Goal: Task Accomplishment & Management: Manage account settings

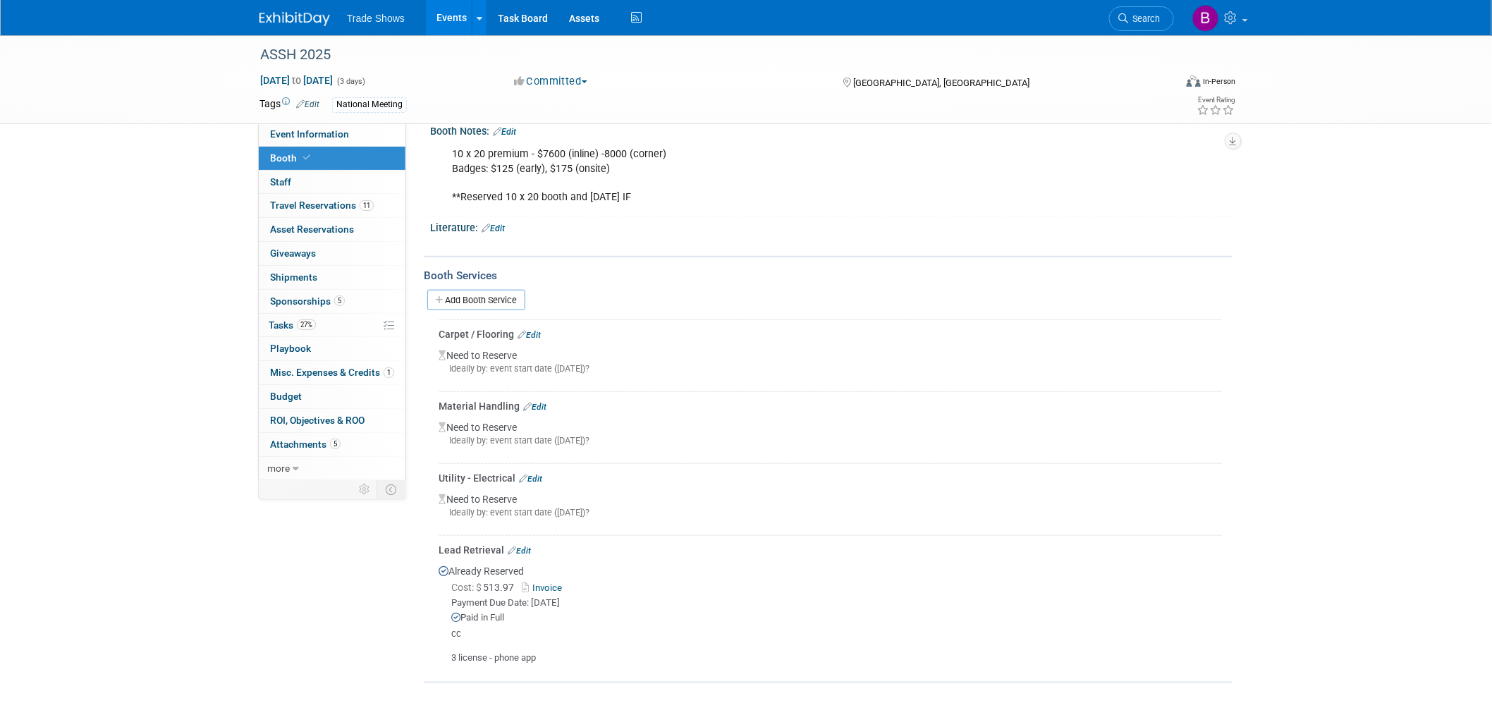
click at [536, 330] on link "Edit" at bounding box center [528, 335] width 23 height 10
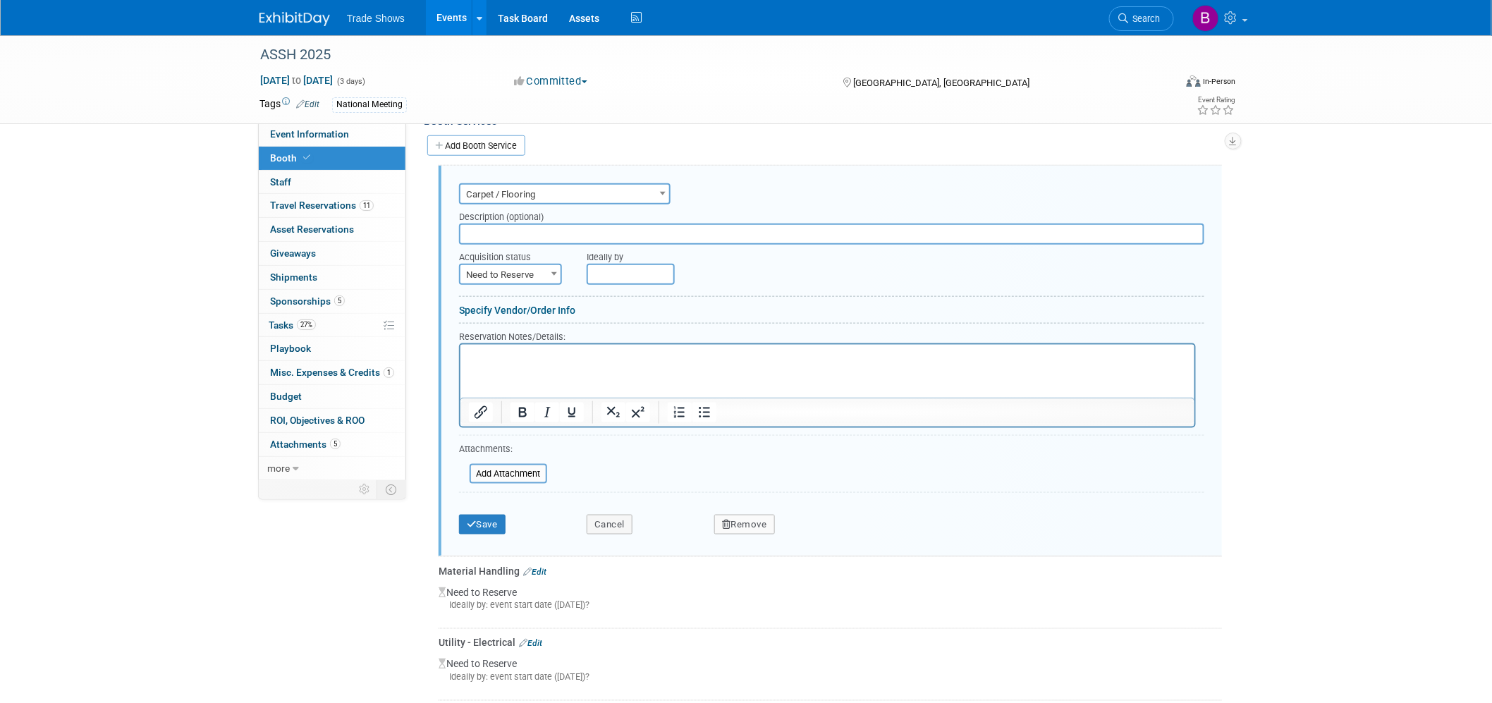
click at [529, 268] on span "Need to Reserve" at bounding box center [510, 275] width 100 height 20
select select "2"
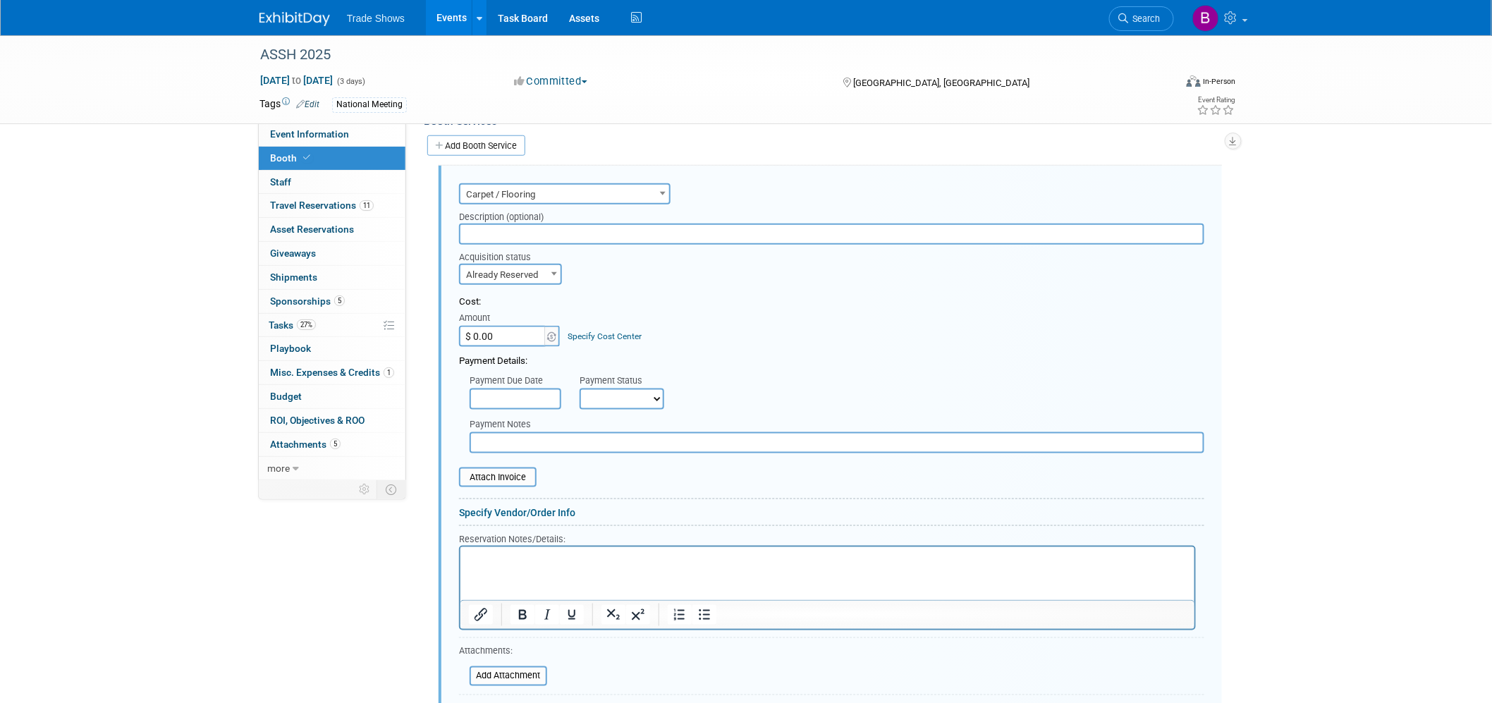
click at [512, 329] on input "$ 0.00" at bounding box center [503, 336] width 88 height 21
click at [532, 326] on input "$ 0.00" at bounding box center [503, 336] width 88 height 21
drag, startPoint x: 513, startPoint y: 335, endPoint x: 425, endPoint y: 326, distance: 87.9
click at [425, 326] on div "Audio / Video Carpet / Flooring Catering / Food / Beverage Floral / Decorative …" at bounding box center [828, 599] width 809 height 876
click at [501, 331] on input "$ 0.00" at bounding box center [503, 336] width 88 height 21
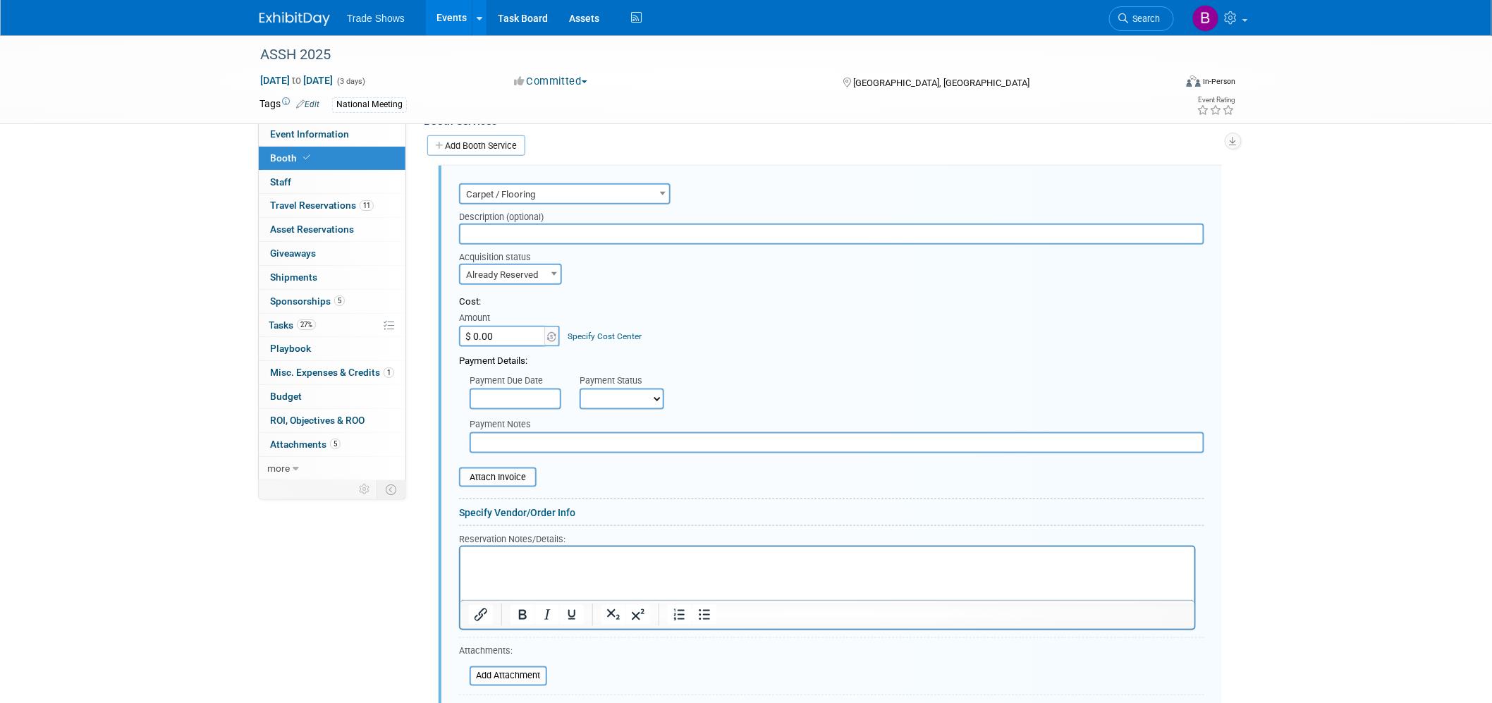
drag, startPoint x: 481, startPoint y: 327, endPoint x: 410, endPoint y: 334, distance: 70.9
click at [410, 334] on div "Event Information Event Info Booth Booth 0 Staff 0 Staff 11 Travel Reservations…" at bounding box center [746, 286] width 994 height 1527
paste input "2,839.31"
type input "$ 2,839.31"
click at [536, 392] on input "text" at bounding box center [516, 398] width 92 height 21
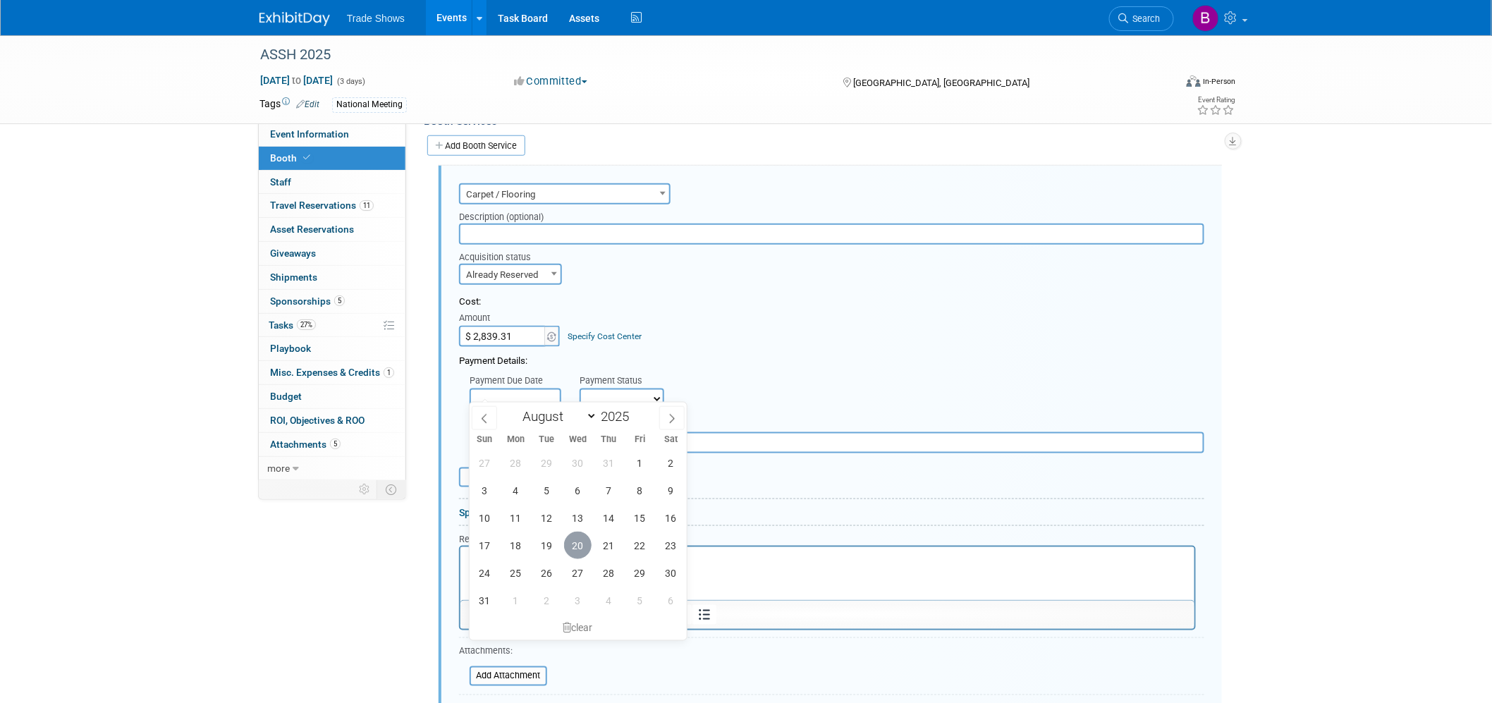
click at [580, 551] on span "20" at bounding box center [577, 545] width 27 height 27
type input "Aug 20, 2025"
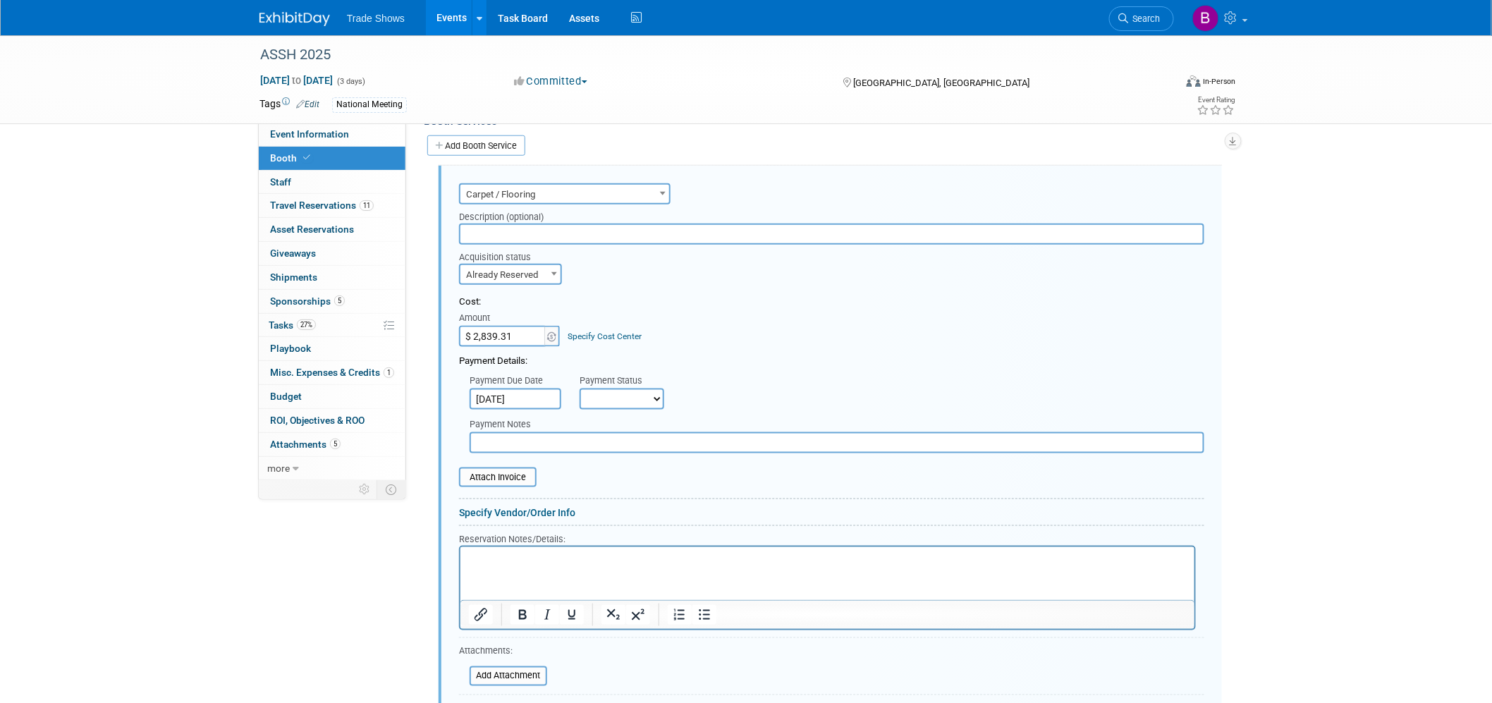
click at [630, 396] on select "Not Paid Yet Partially Paid Paid in Full" at bounding box center [622, 398] width 85 height 21
select select "1"
click at [580, 388] on select "Not Paid Yet Partially Paid Paid in Full" at bounding box center [622, 398] width 85 height 21
click at [569, 433] on input "text" at bounding box center [837, 442] width 735 height 21
click at [519, 563] on p "Rich Text Area. Press ALT-0 for help." at bounding box center [827, 558] width 718 height 13
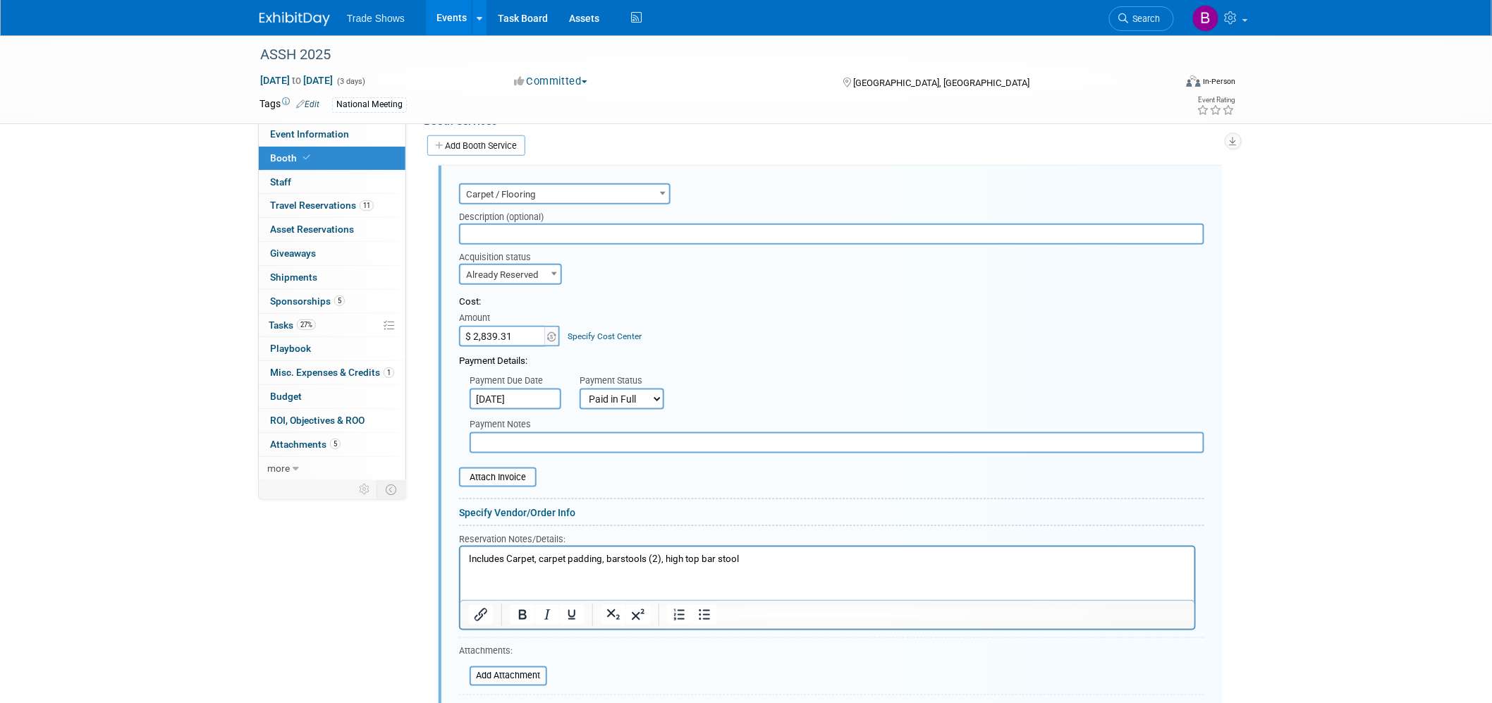
click at [521, 558] on p "Includes Carpet, carpet padding, barstools (2), high top bar stool" at bounding box center [827, 558] width 718 height 13
copy p "Includes Carpet, carpet padding, barstools (2), high top bar stool"
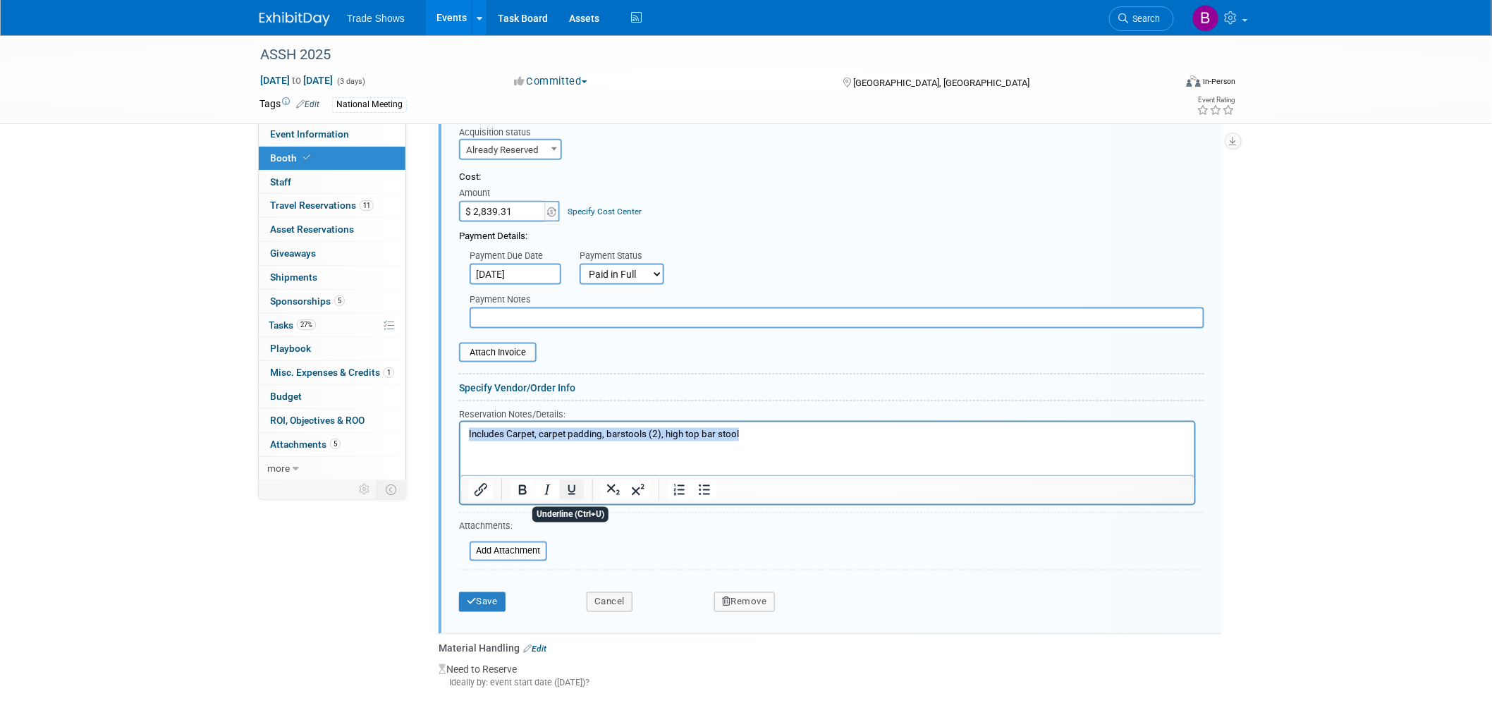
scroll to position [670, 0]
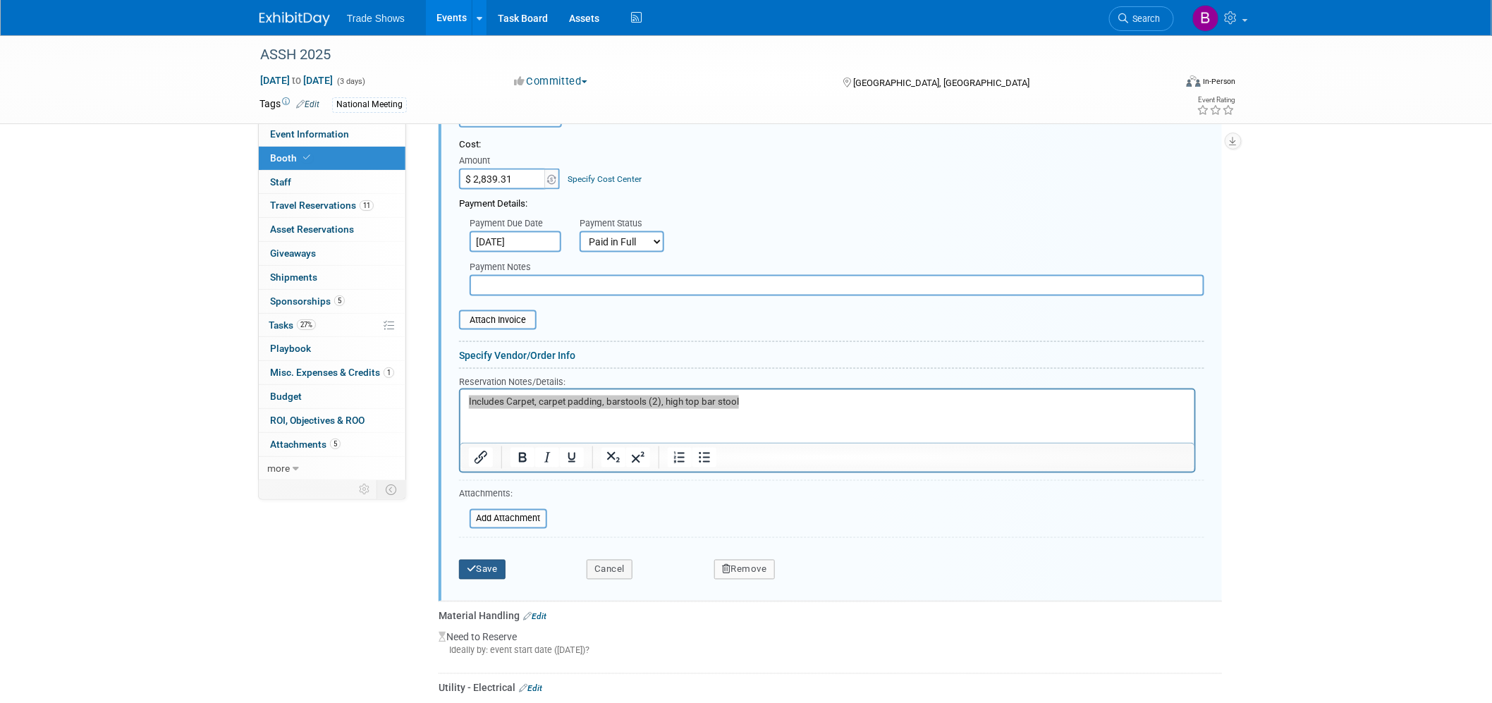
click at [482, 561] on button "Save" at bounding box center [482, 570] width 47 height 20
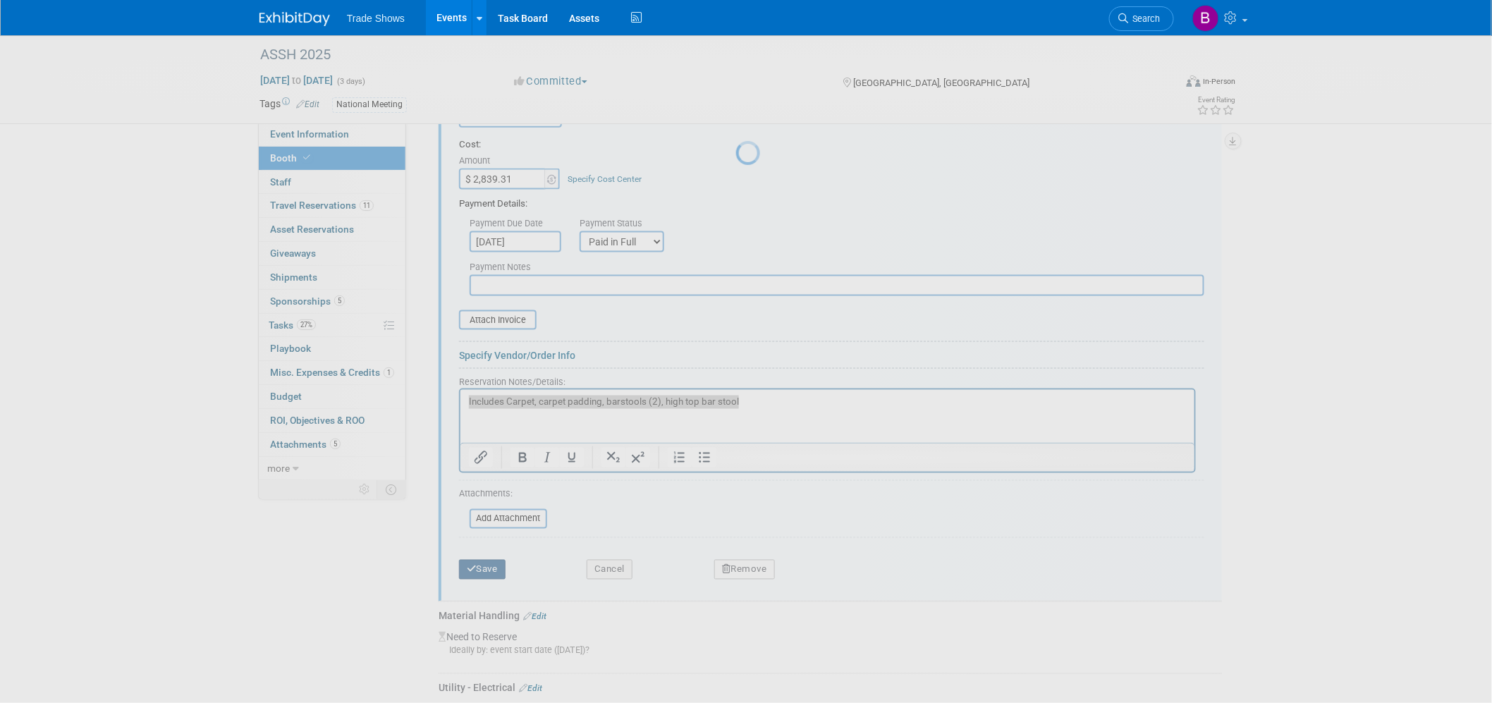
scroll to position [405, 0]
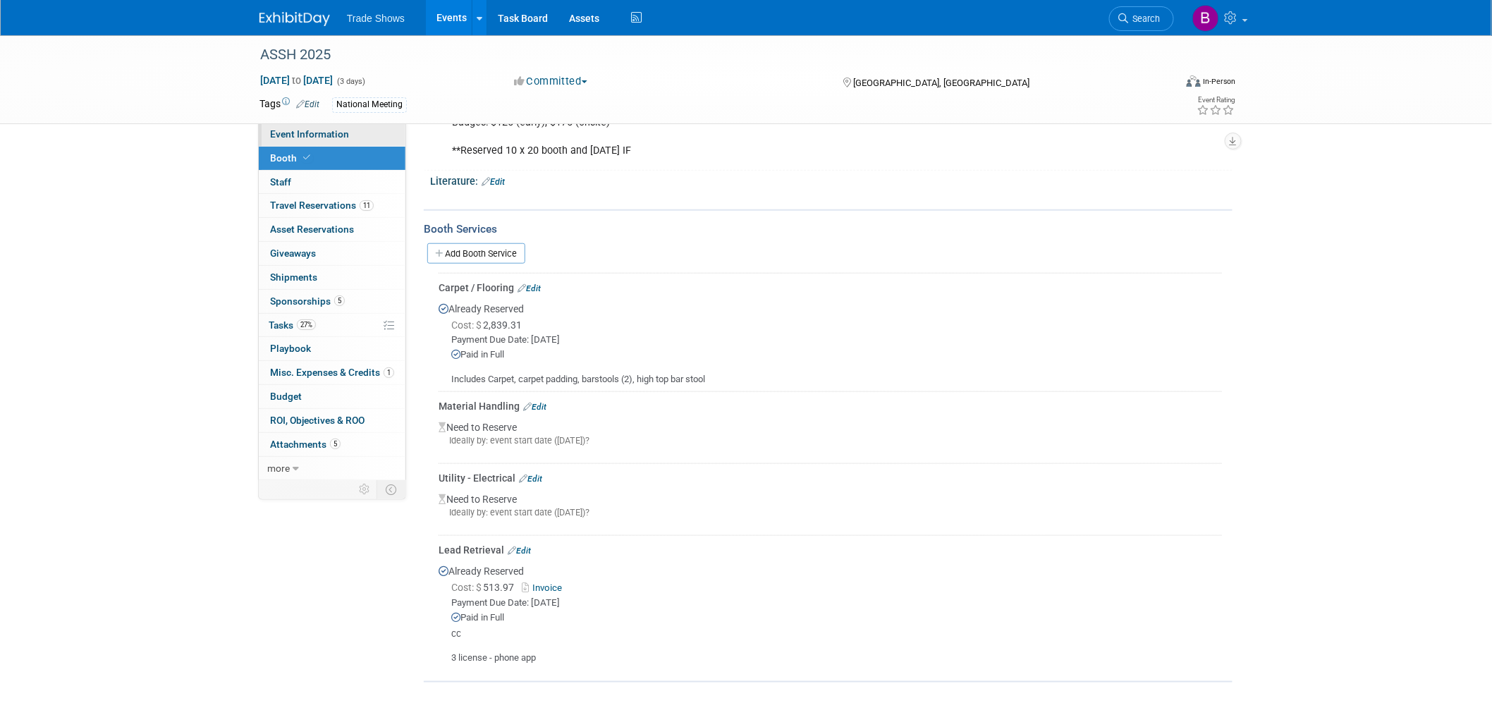
click at [329, 131] on span "Event Information" at bounding box center [309, 133] width 79 height 11
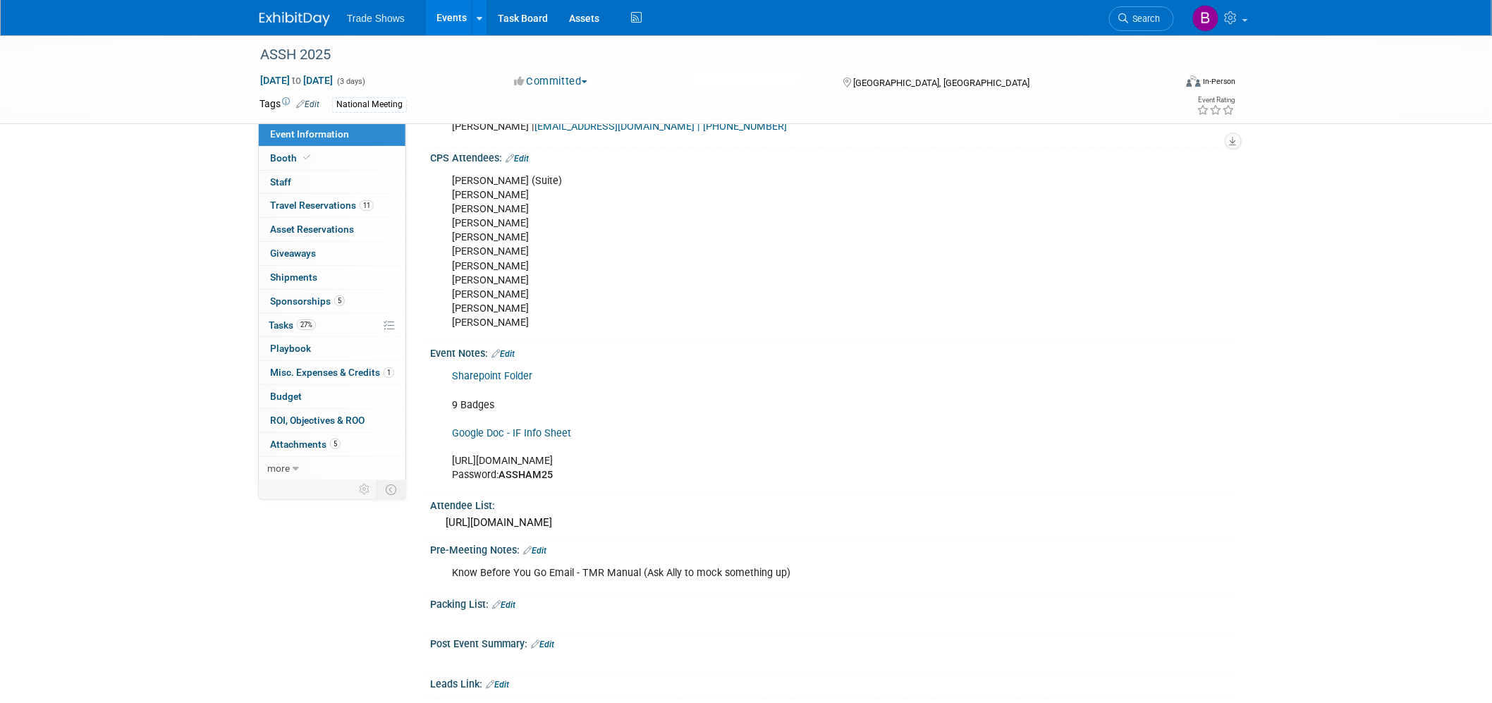
scroll to position [705, 0]
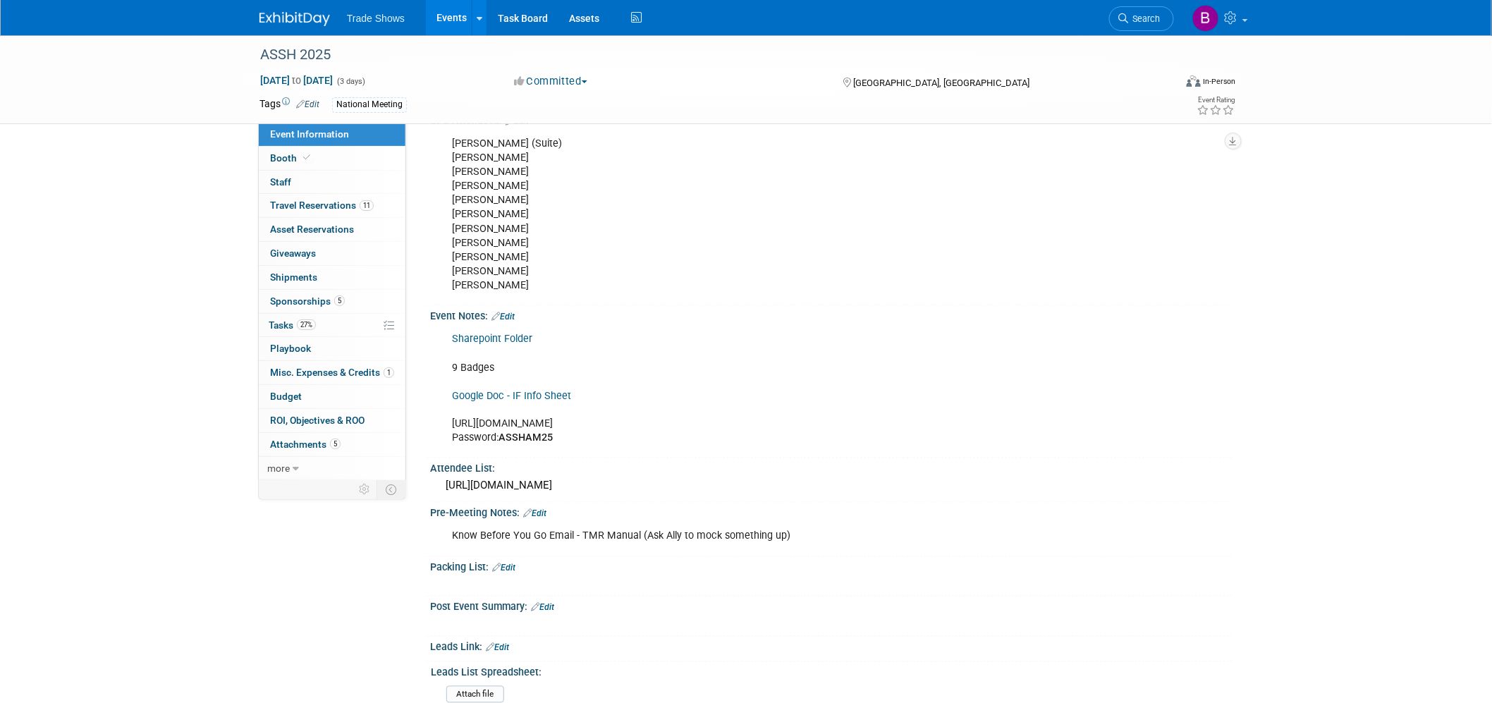
click at [539, 509] on link "Edit" at bounding box center [534, 514] width 23 height 10
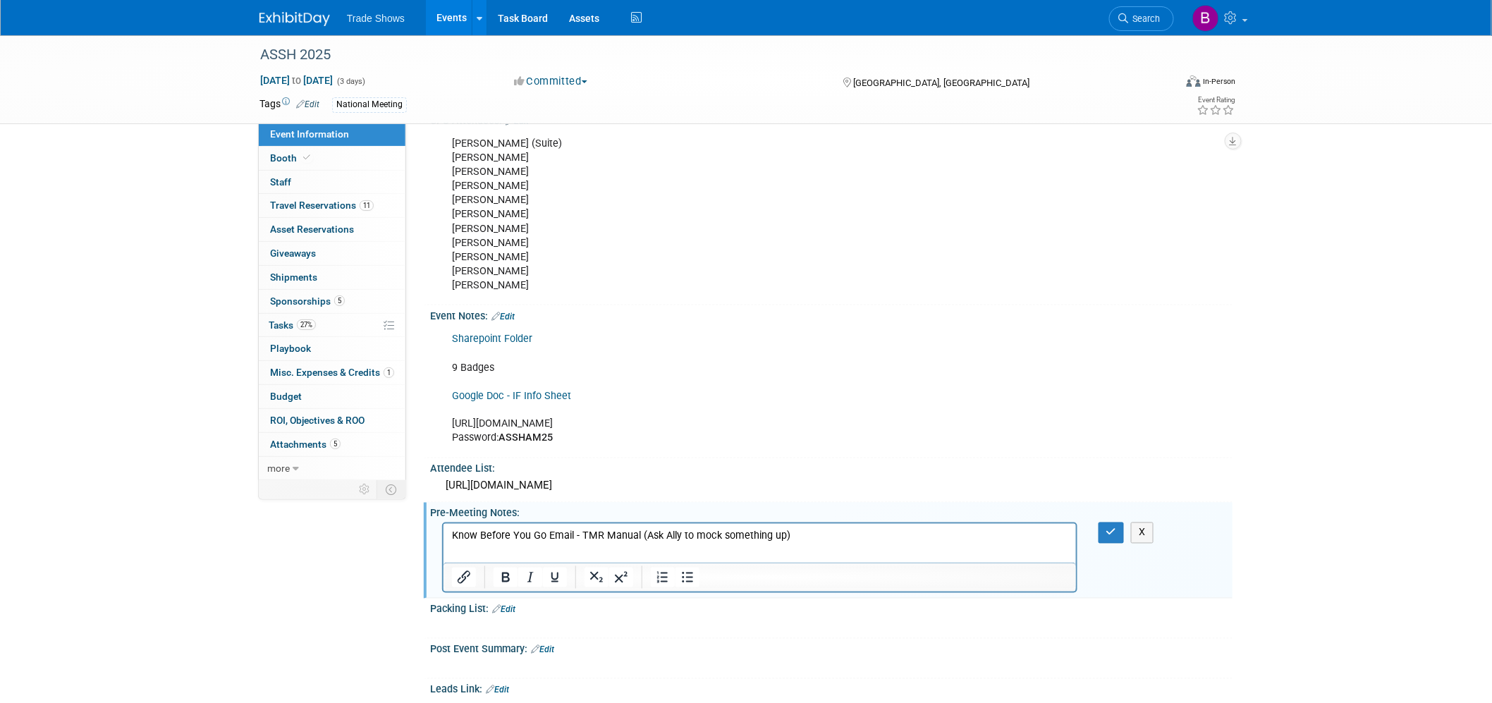
scroll to position [0, 0]
click at [827, 539] on p "Know Before You Go Email - TMR Manual (Ask Ally to mock something up)" at bounding box center [759, 536] width 616 height 14
click at [701, 553] on p "Know Before You Go Email - TMR Manual (Ask Ally to mock something up) Pre-Mtg M…" at bounding box center [759, 543] width 616 height 28
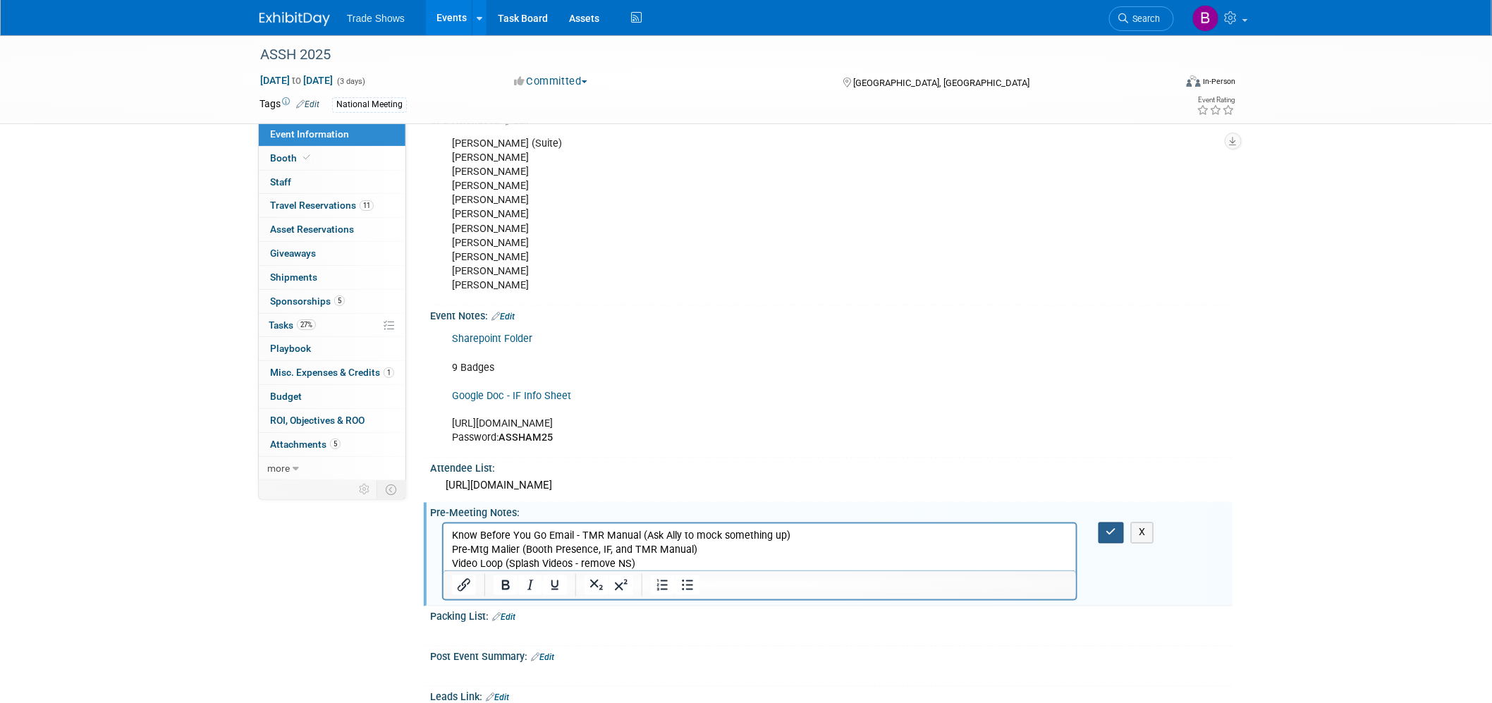
click at [1109, 522] on button "button" at bounding box center [1111, 532] width 26 height 20
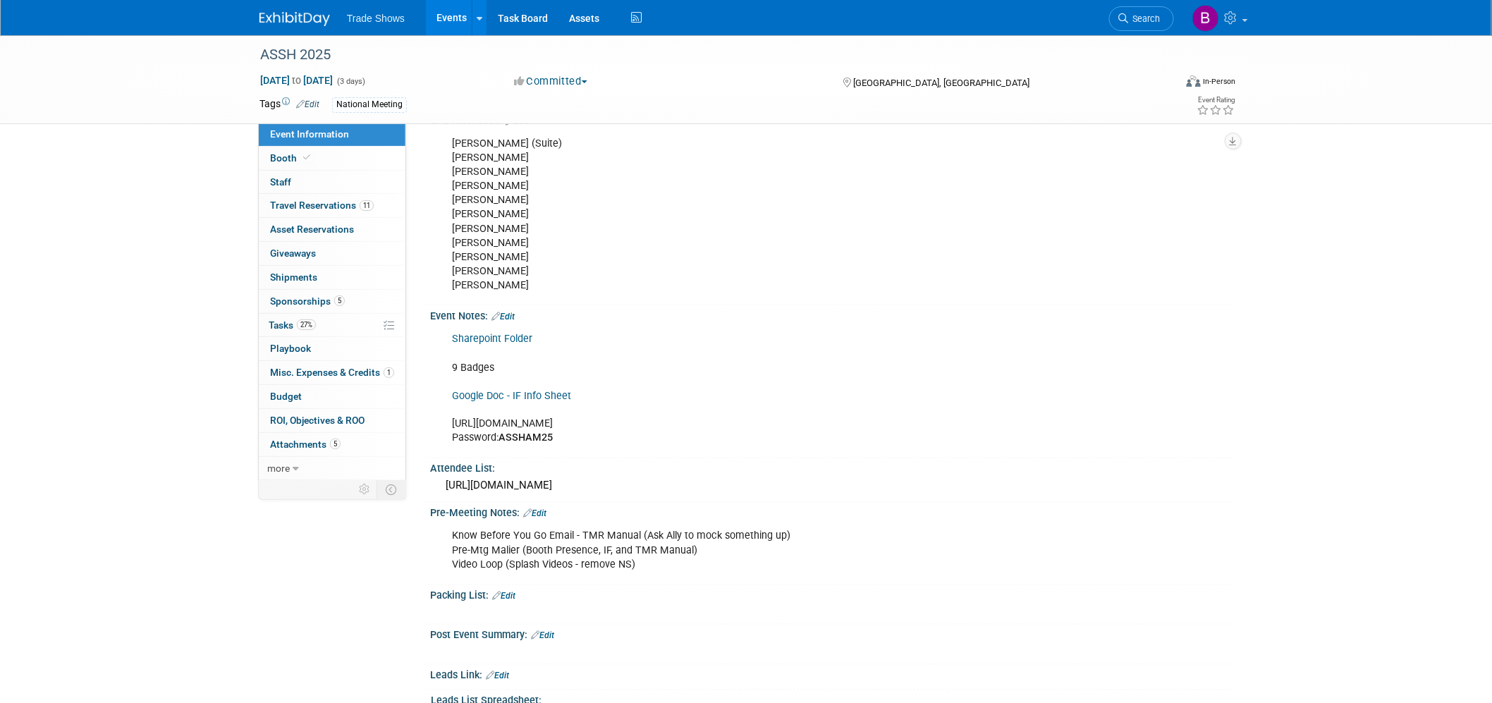
click at [513, 592] on link "Edit" at bounding box center [503, 597] width 23 height 10
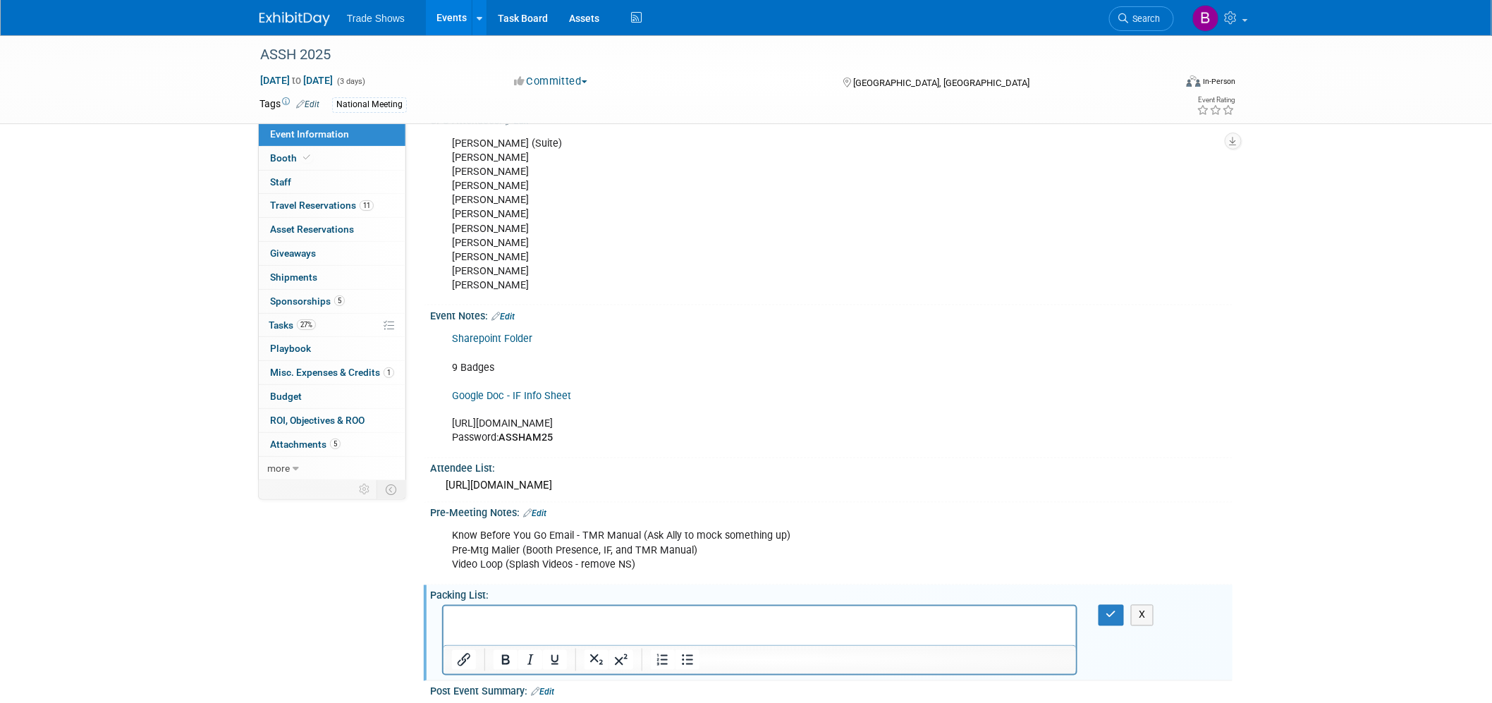
click at [486, 624] on p "Rich Text Area. Press ALT-0 for help." at bounding box center [759, 618] width 616 height 14
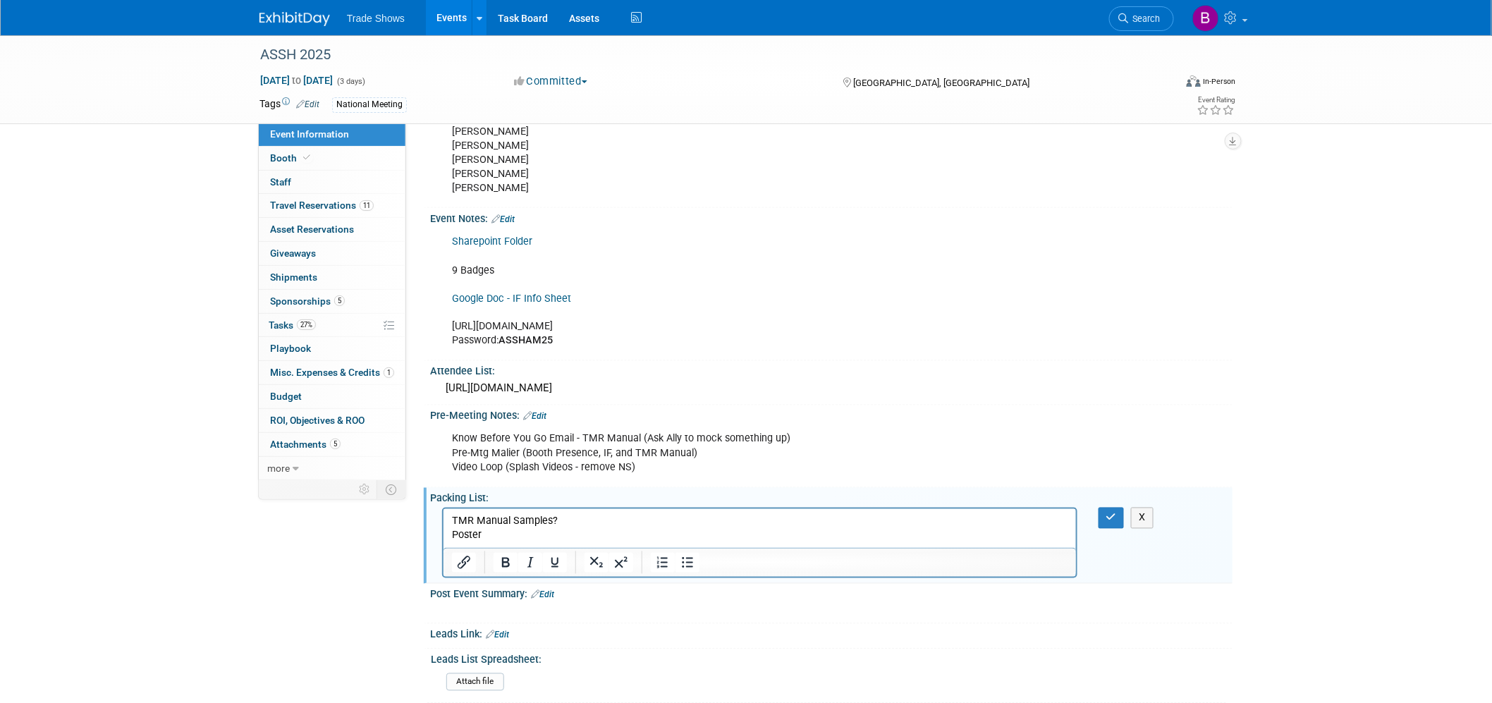
scroll to position [818, 0]
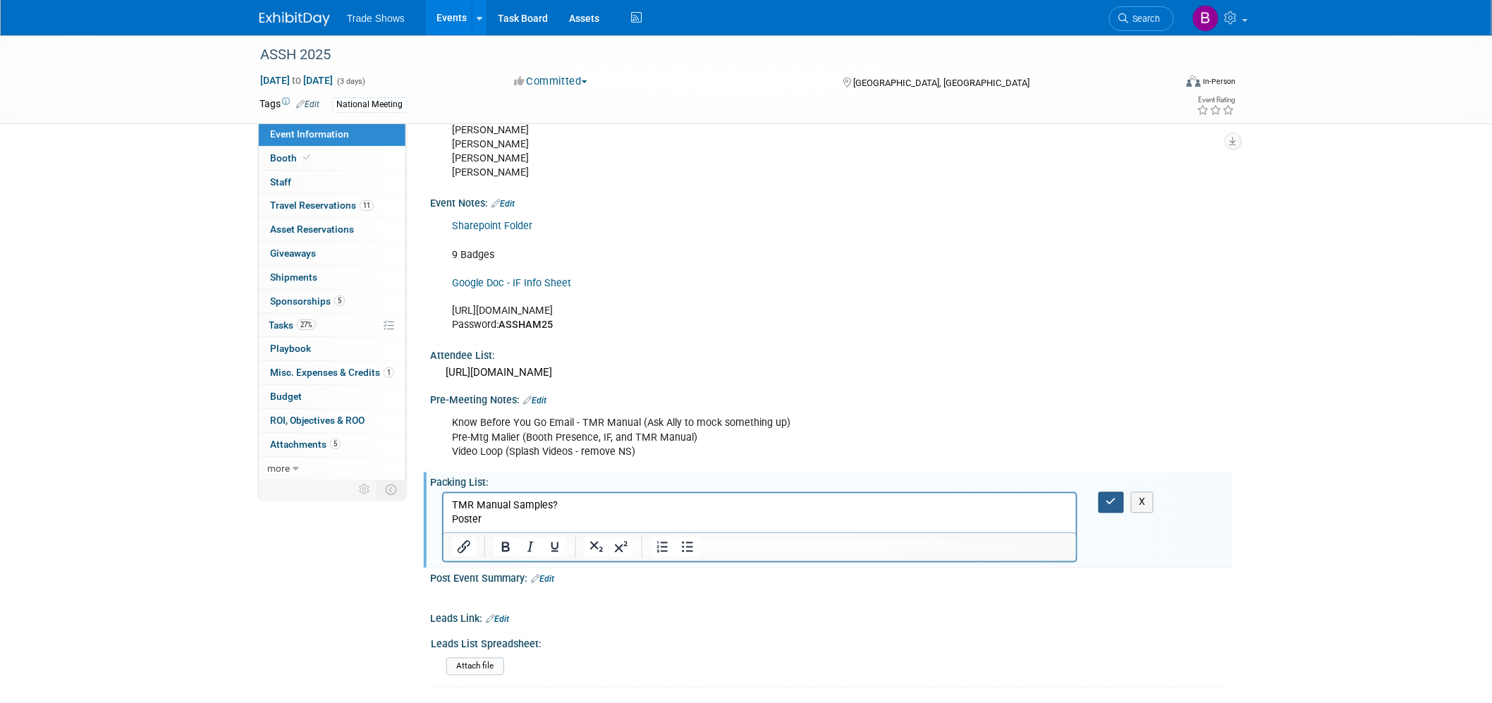
click at [1111, 497] on icon "button" at bounding box center [1111, 502] width 11 height 10
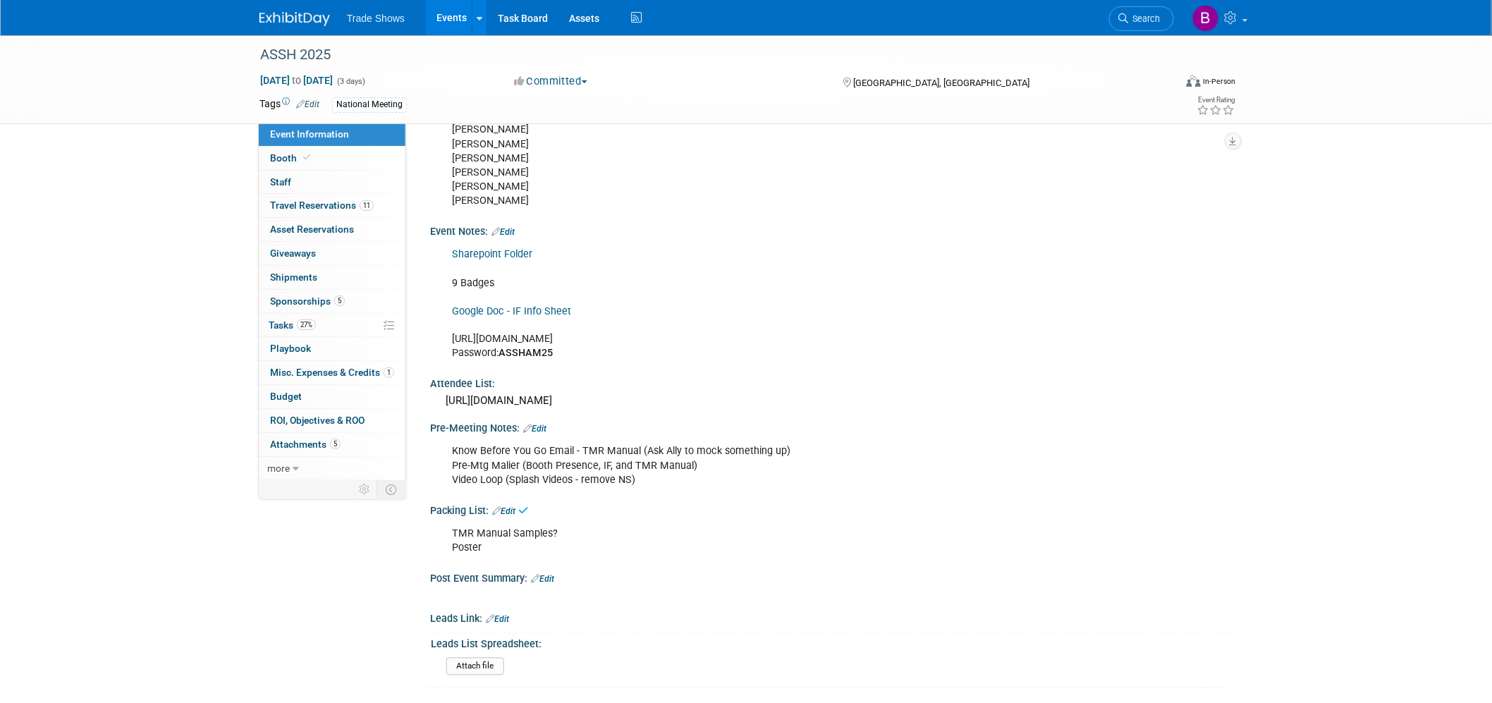
click at [538, 424] on link "Edit" at bounding box center [534, 429] width 23 height 10
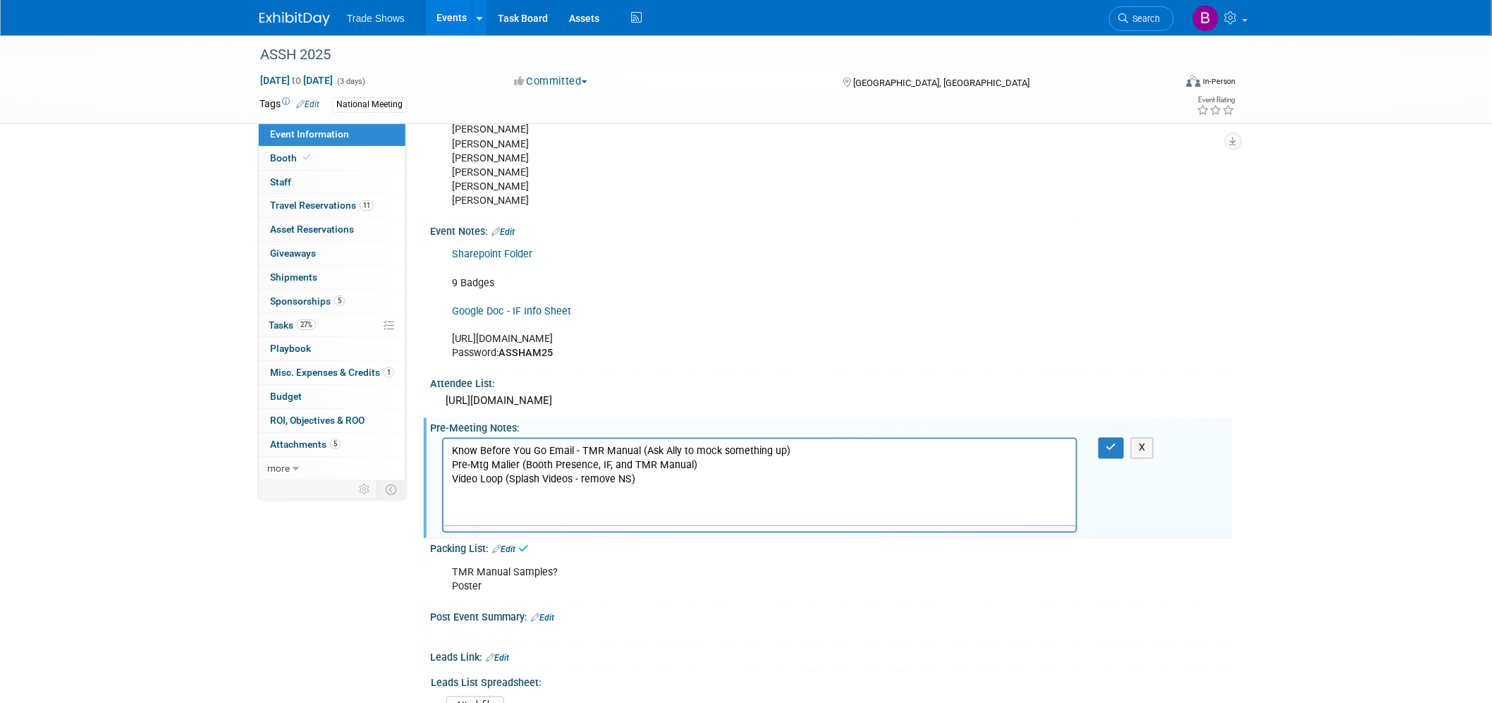
scroll to position [0, 0]
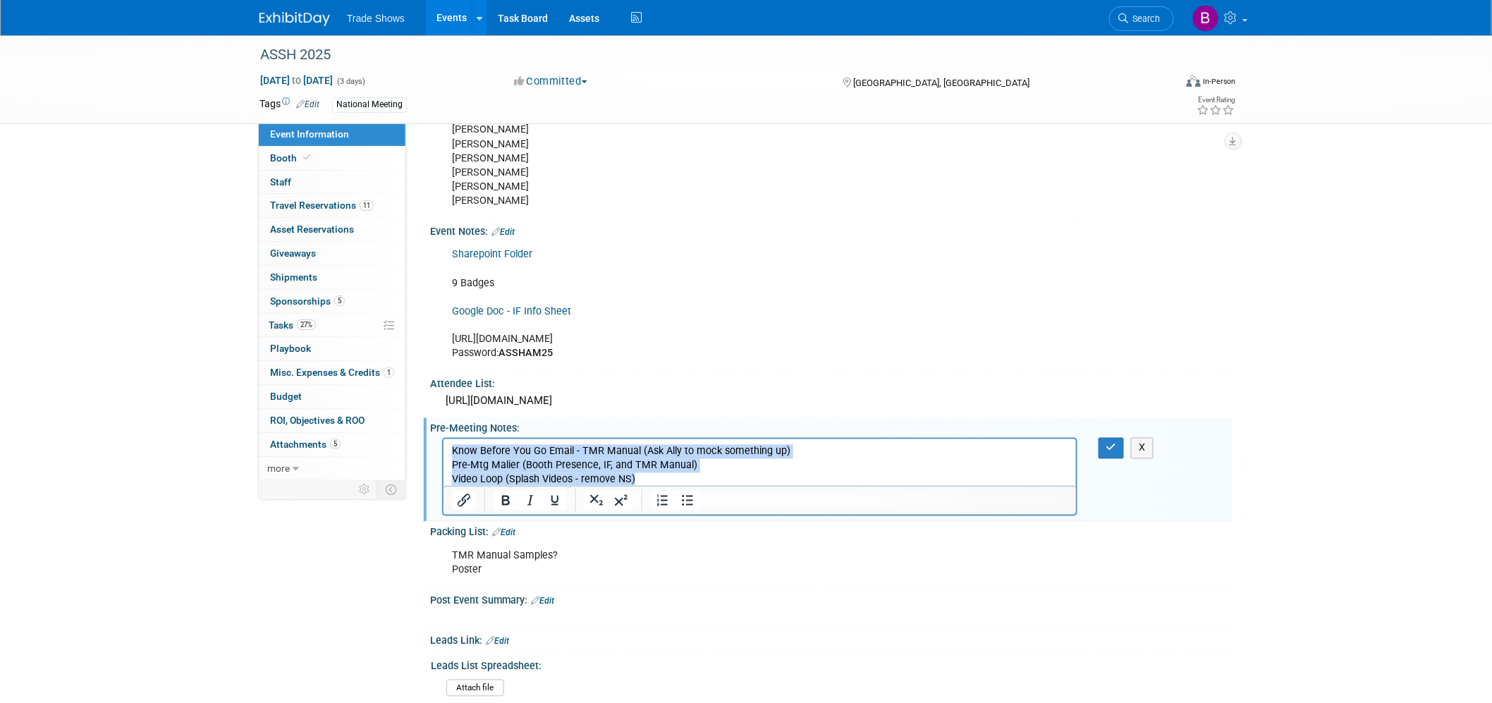
drag, startPoint x: 653, startPoint y: 479, endPoint x: 415, endPoint y: 405, distance: 249.5
click at [443, 439] on html "Know Before You Go Email - TMR Manual (Ask Ally to mock something up) Pre-Mtg M…" at bounding box center [759, 463] width 632 height 48
click at [688, 492] on icon "Bullet list" at bounding box center [687, 500] width 17 height 17
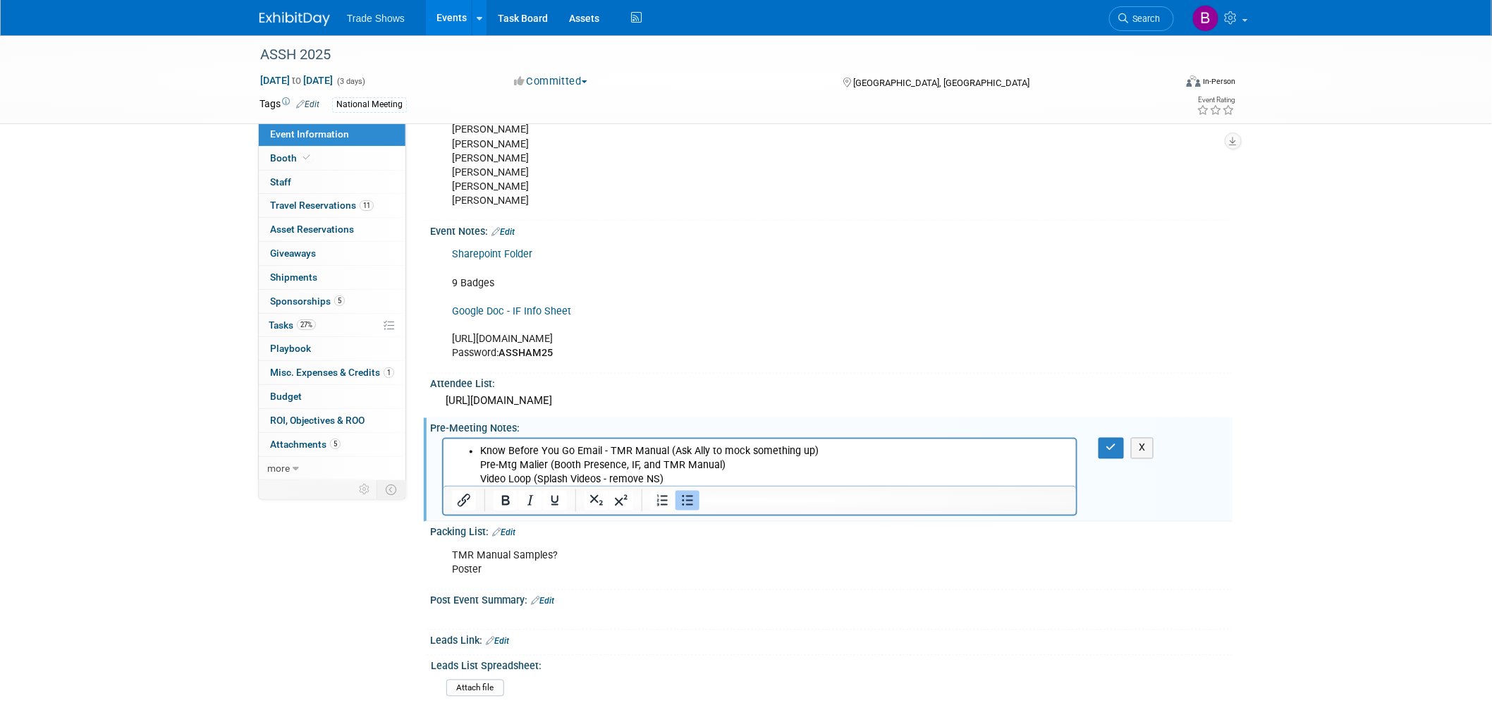
click at [477, 463] on ul "Know Before You Go Email - TMR Manual (Ask Ally to mock something up) Pre-Mtg M…" at bounding box center [759, 466] width 616 height 42
click at [474, 470] on ul "Know Before You Go Email - TMR Manual (Ask Ally to mock something up) Pre-Mtg M…" at bounding box center [759, 466] width 616 height 42
click at [477, 468] on ul "Know Before You Go Email - TMR Manual (Ask Ally to mock something up) Pre-Mtg M…" at bounding box center [759, 466] width 616 height 42
click at [687, 497] on icon "Bullet list" at bounding box center [687, 500] width 17 height 17
click at [685, 496] on icon "Bullet list" at bounding box center [687, 501] width 11 height 11
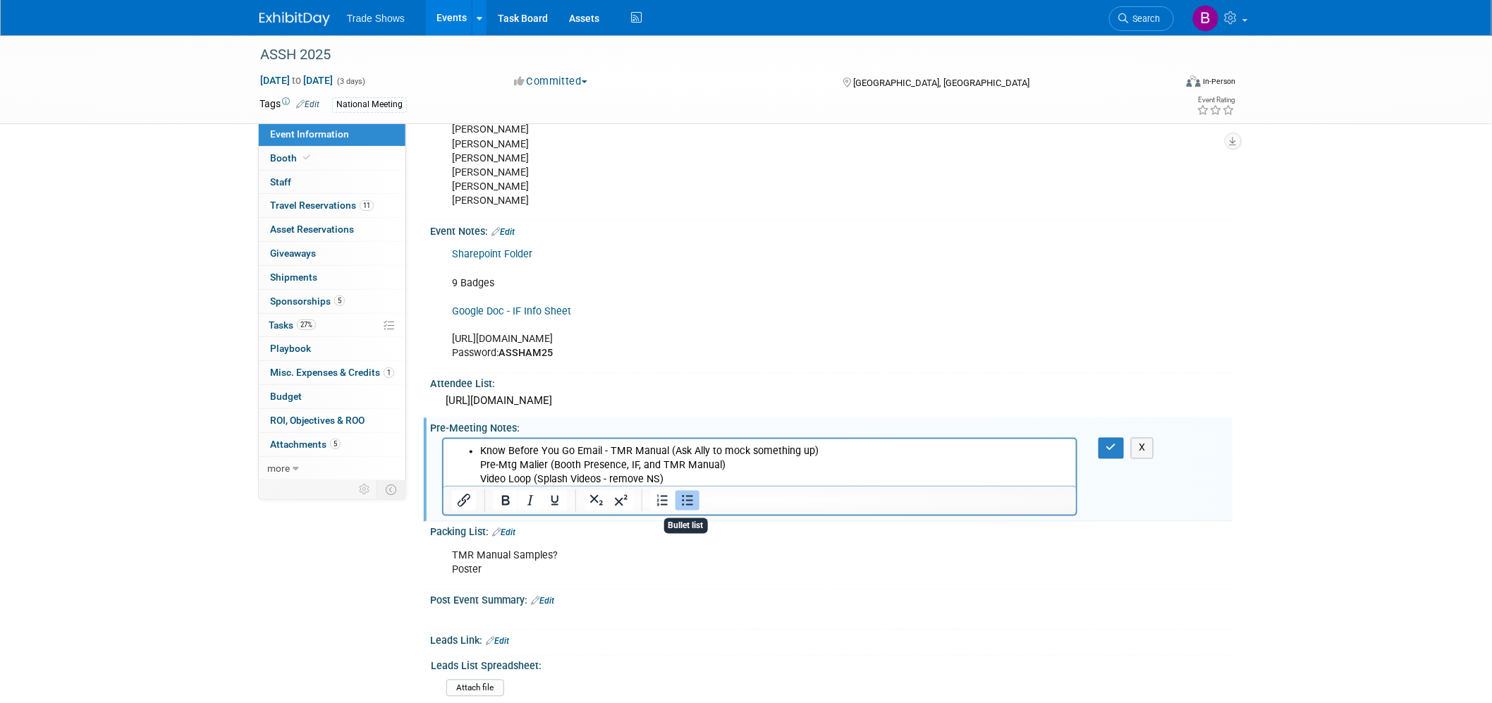
click at [814, 443] on html "Know Before You Go Email - TMR Manual (Ask Ally to mock something up) Pre-Mtg M…" at bounding box center [759, 463] width 632 height 48
click at [802, 462] on li "Pre-Mtg Malier (Booth Presence, IF, and TMR Manual) Video Loop (Splash Videos -…" at bounding box center [773, 473] width 588 height 28
click at [744, 475] on li "Video Loop (Splash Videos - remove NS)" at bounding box center [773, 480] width 588 height 14
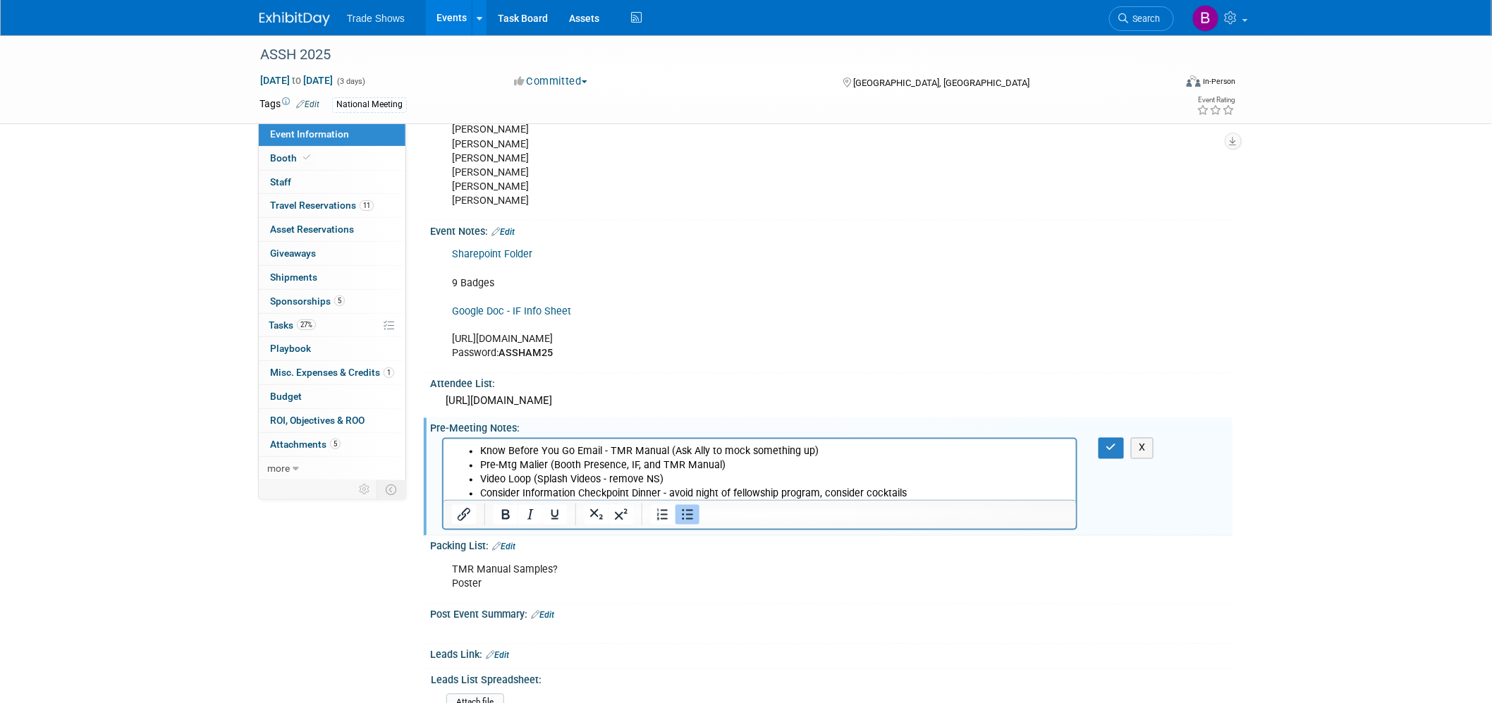
click at [938, 489] on li "Consider Information Checkpoint Dinner - avoid night of fellowship program, con…" at bounding box center [773, 494] width 588 height 14
click at [737, 480] on li "Video Loop (Splash Videos - remove NS)" at bounding box center [773, 480] width 588 height 14
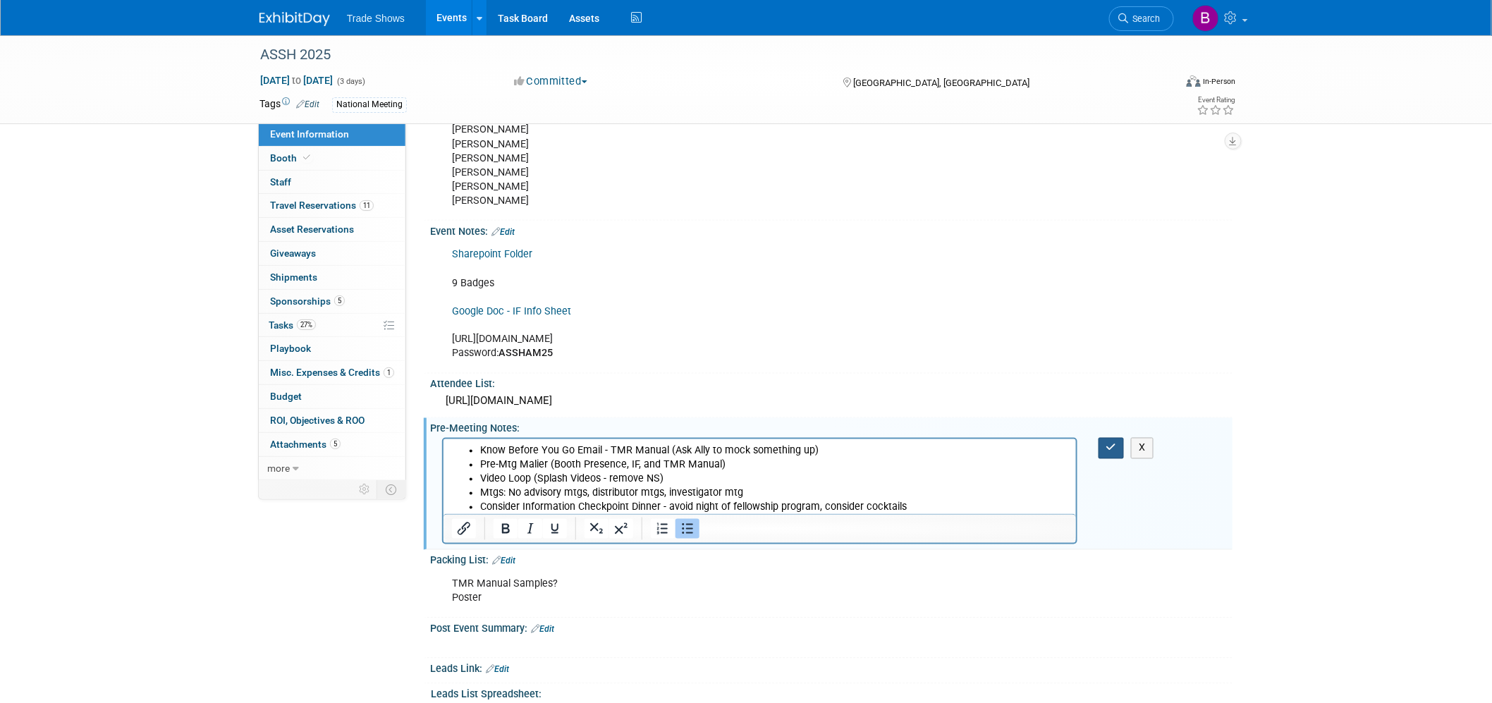
click at [1117, 443] on icon "button" at bounding box center [1111, 448] width 11 height 10
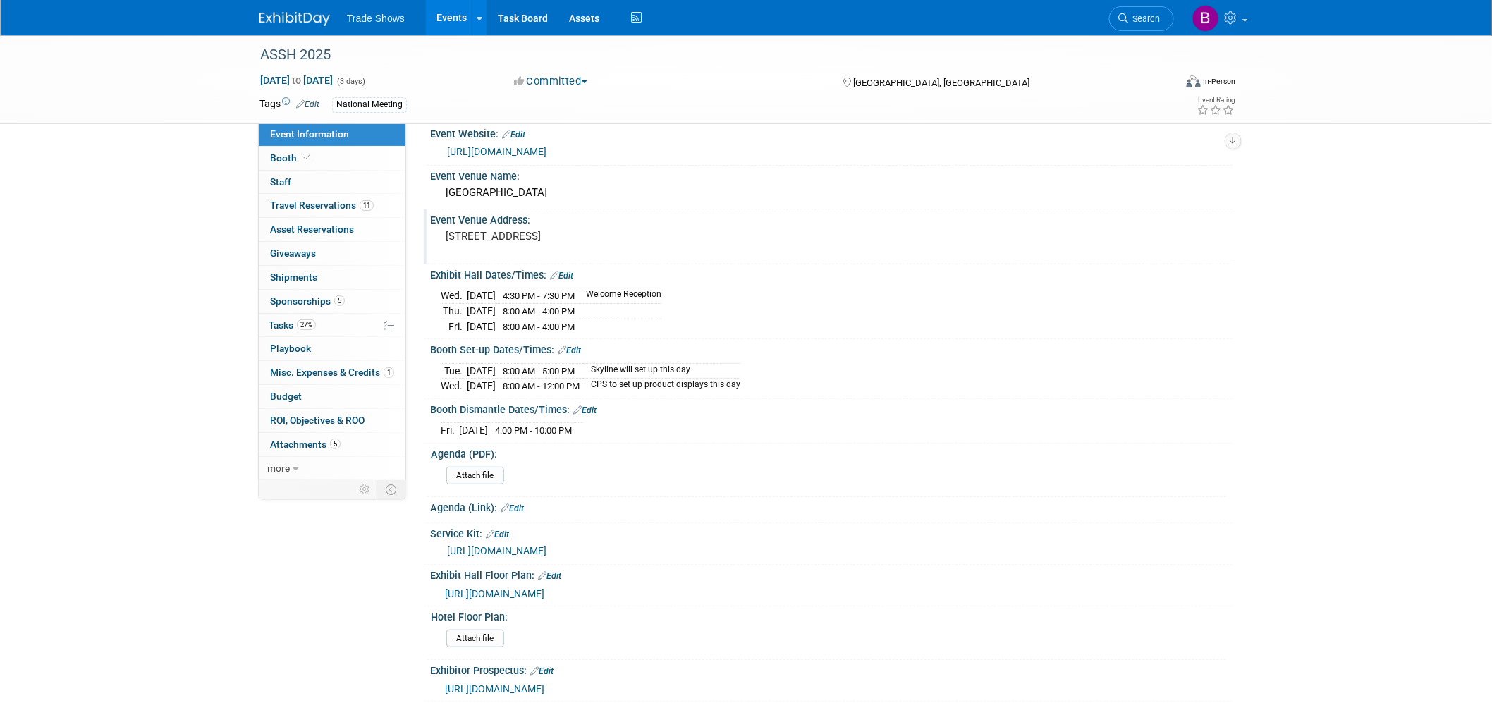
scroll to position [0, 0]
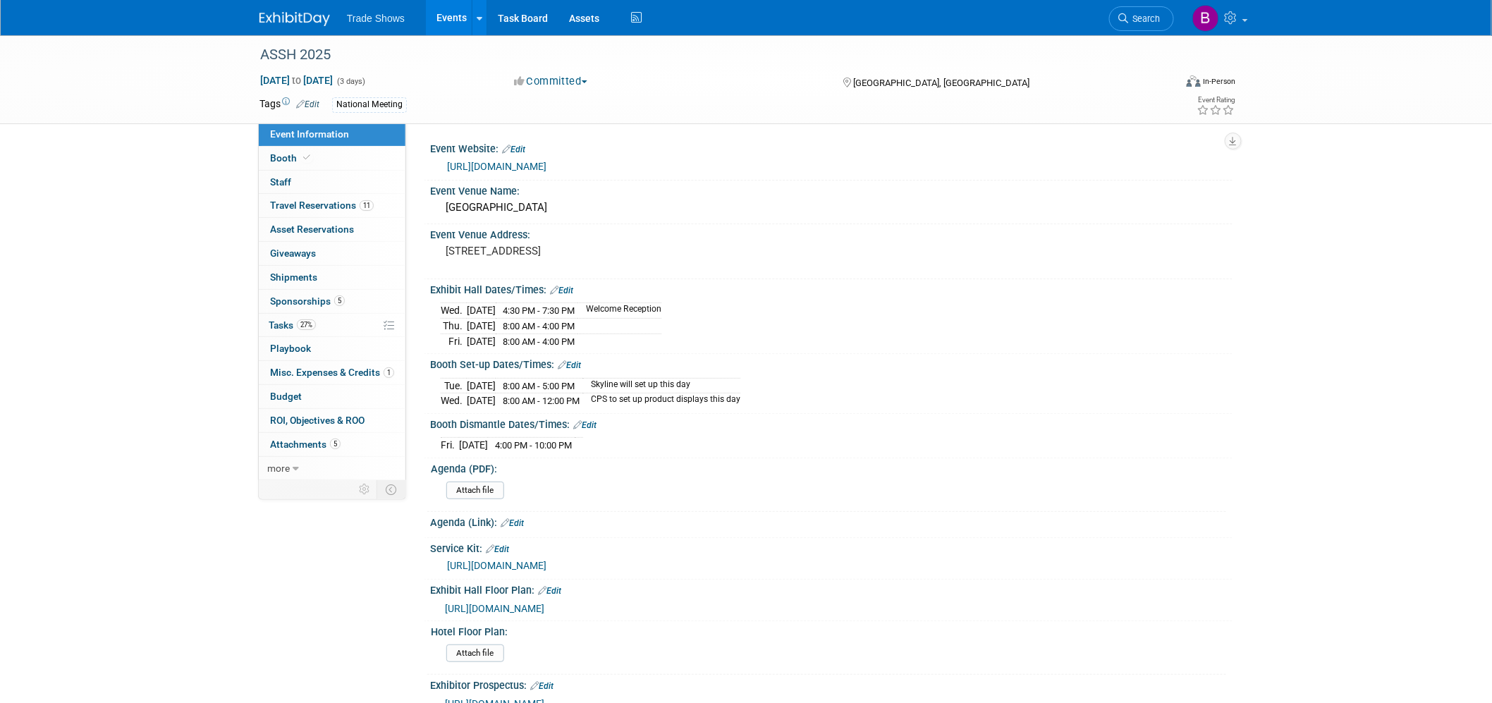
click at [527, 166] on link "[URL][DOMAIN_NAME]" at bounding box center [496, 166] width 99 height 11
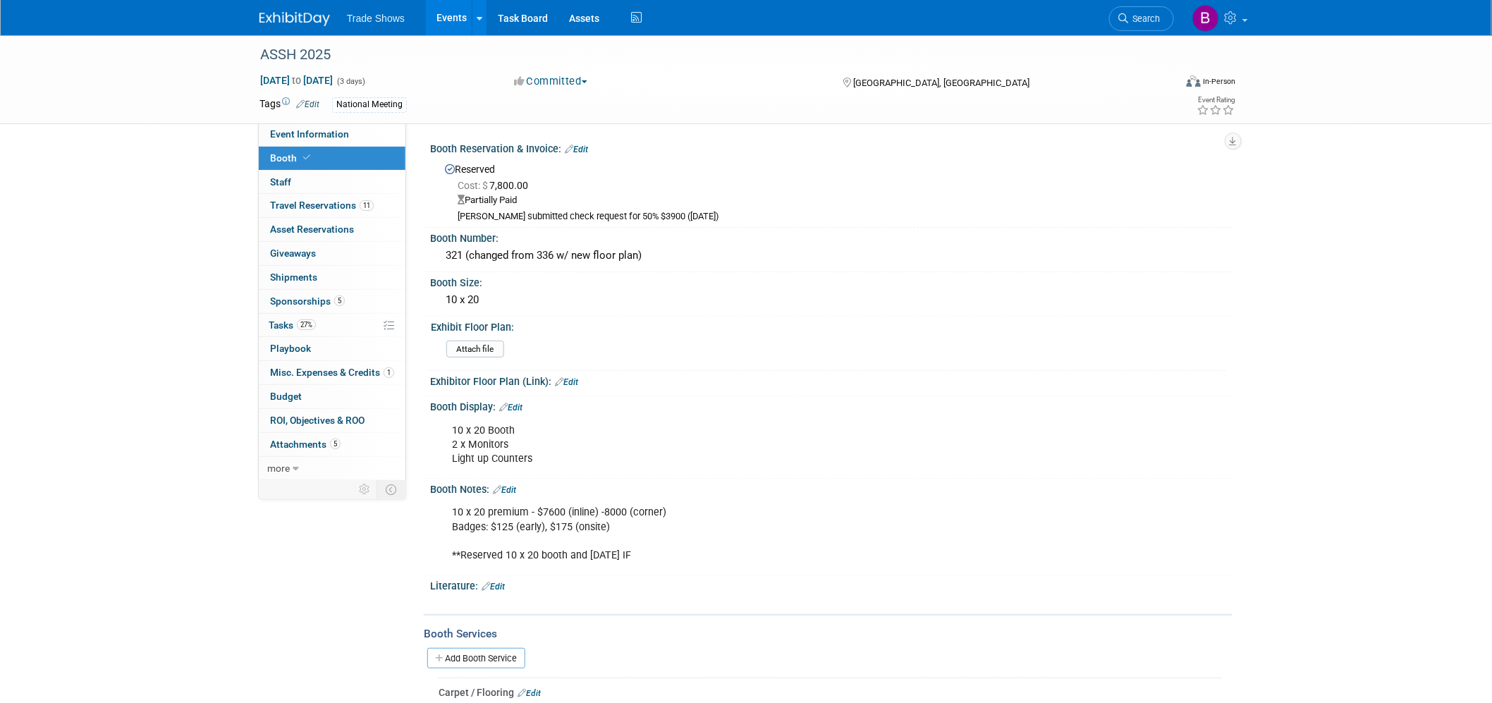
click at [374, 15] on span "Trade Shows" at bounding box center [376, 18] width 58 height 11
click at [281, 23] on img at bounding box center [294, 19] width 71 height 14
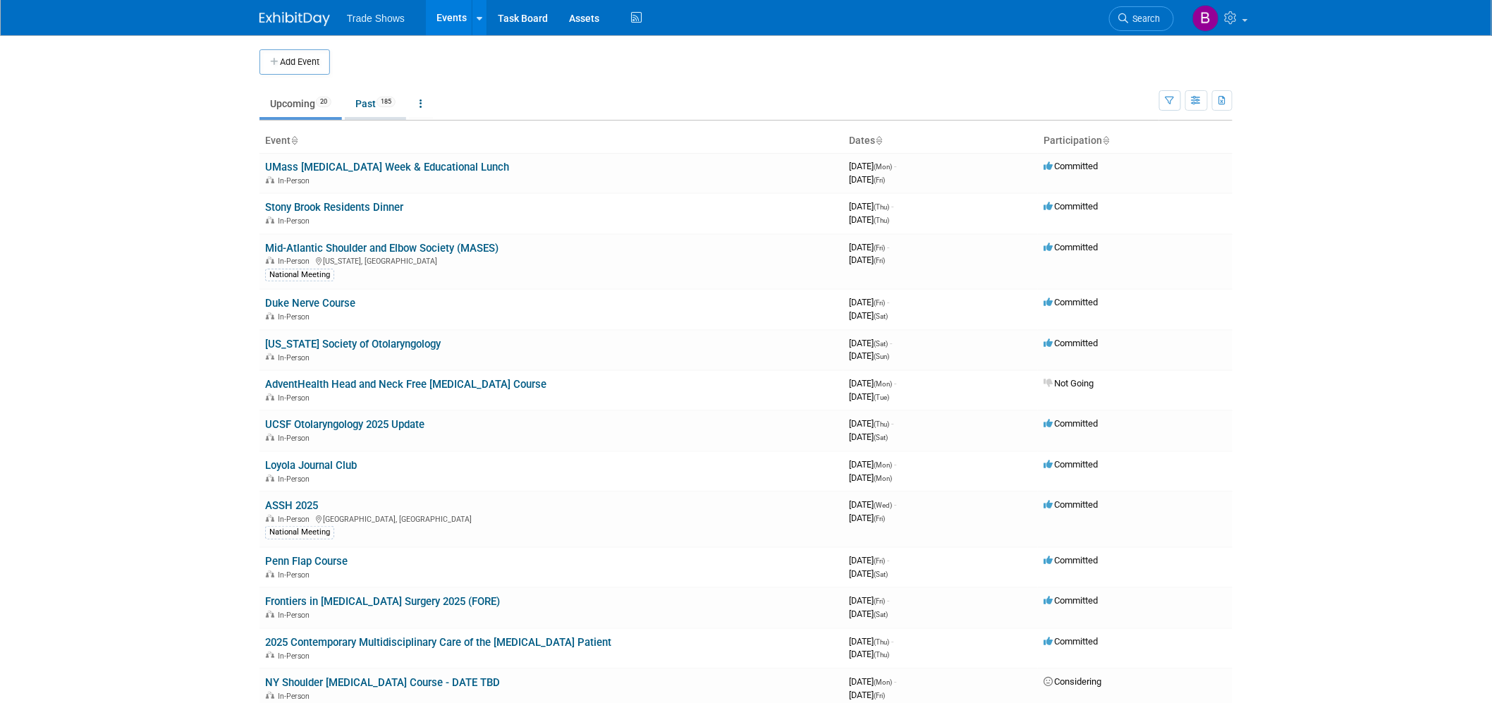
click at [357, 107] on link "Past 185" at bounding box center [375, 103] width 61 height 27
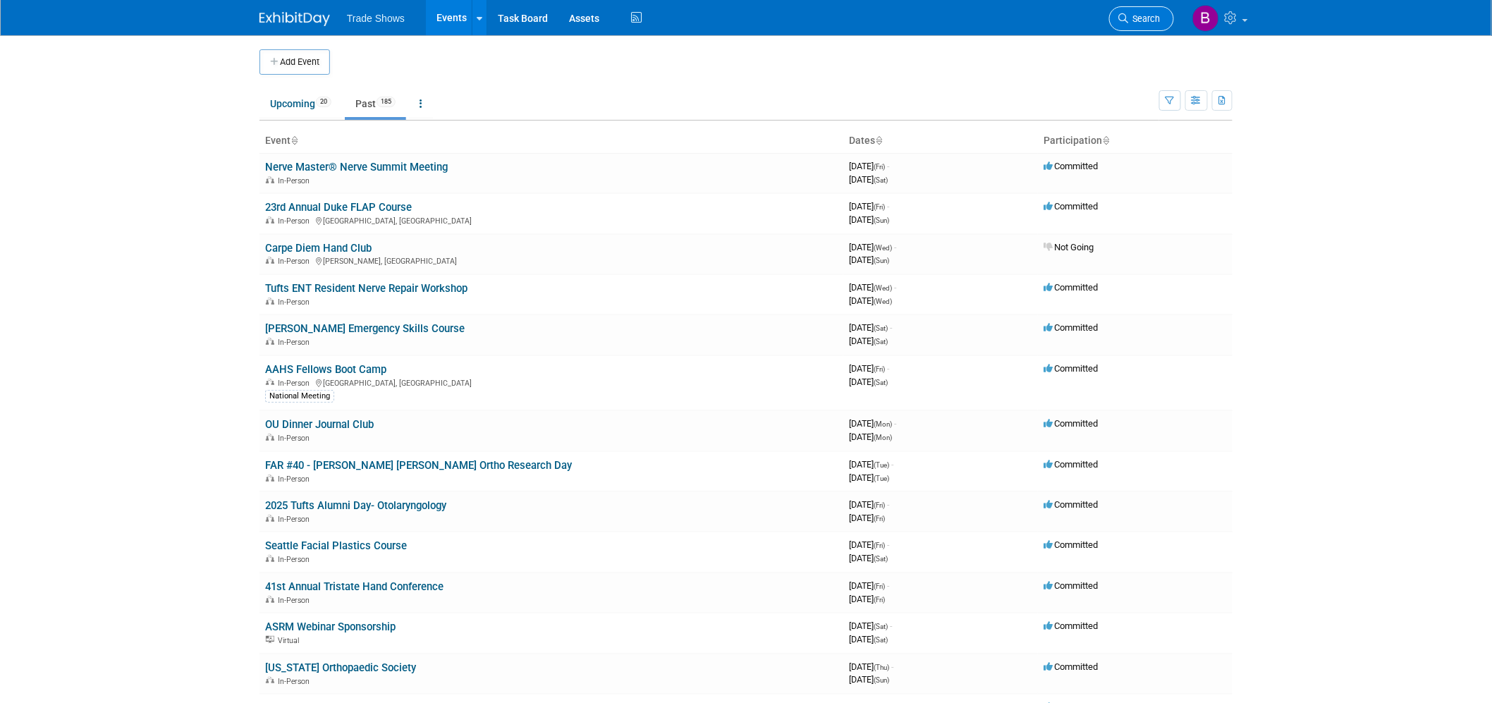
click at [1159, 13] on span "Search" at bounding box center [1144, 18] width 32 height 11
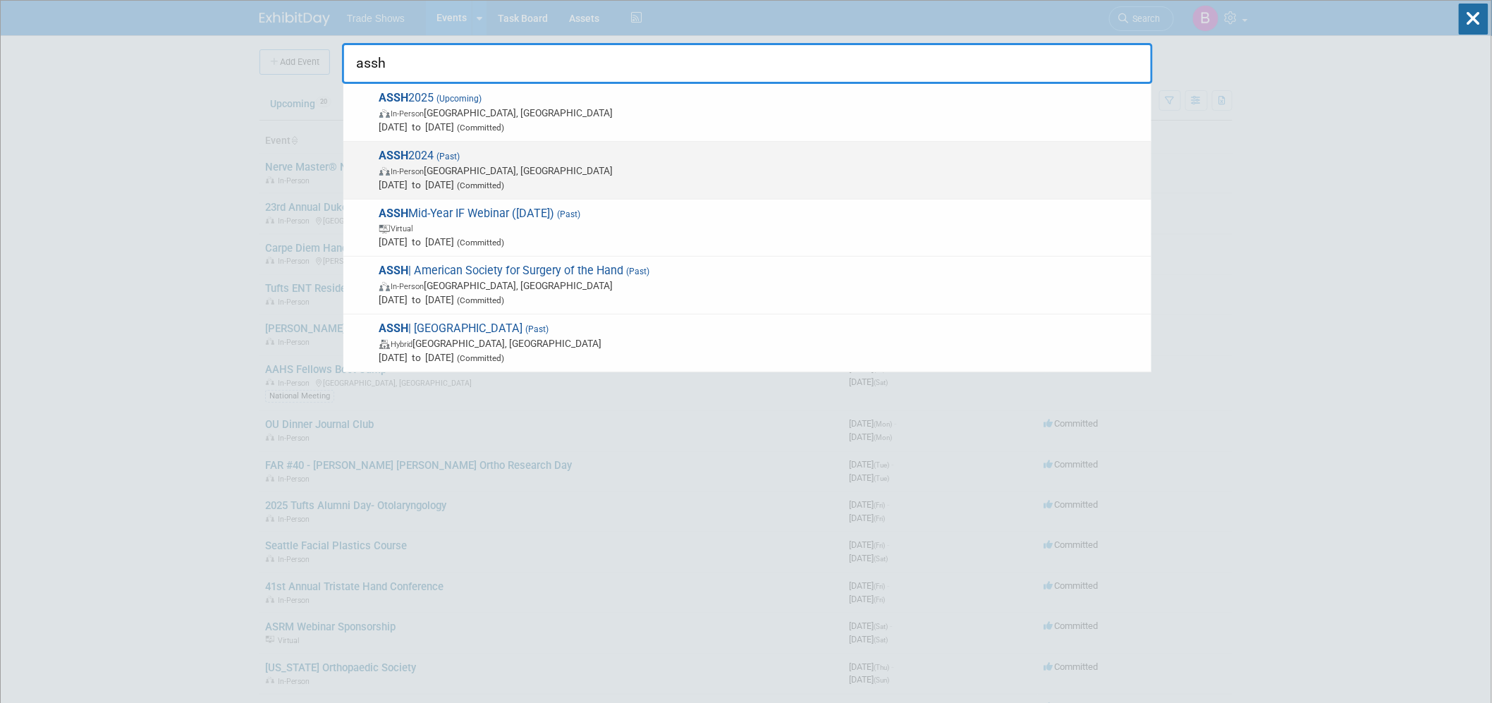
type input "assh"
click at [467, 154] on span "ASSH 2024 (Past) In-Person Minneapolis, MN Sep 19, 2024 to Sep 21, 2024 (Commit…" at bounding box center [759, 170] width 769 height 43
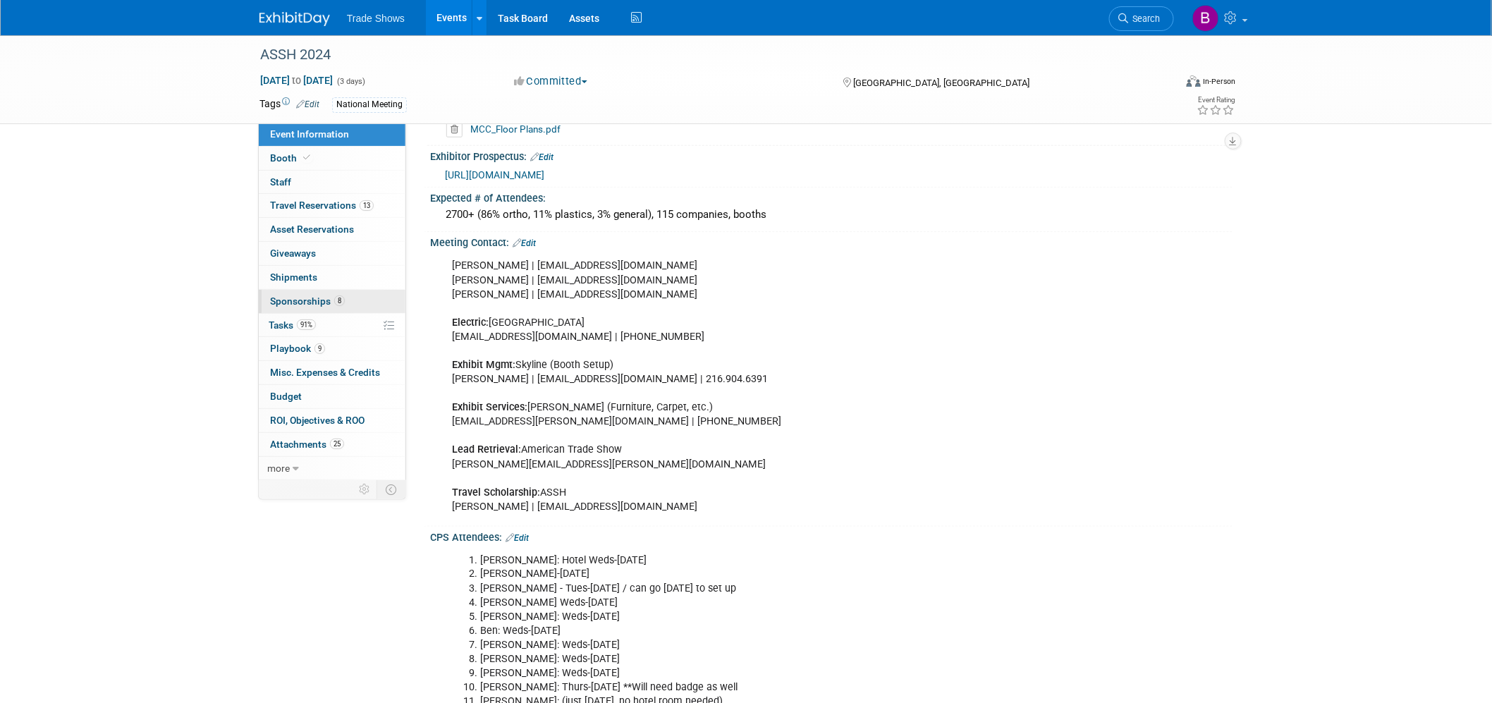
scroll to position [548, 0]
click at [288, 159] on span "Booth" at bounding box center [291, 157] width 43 height 11
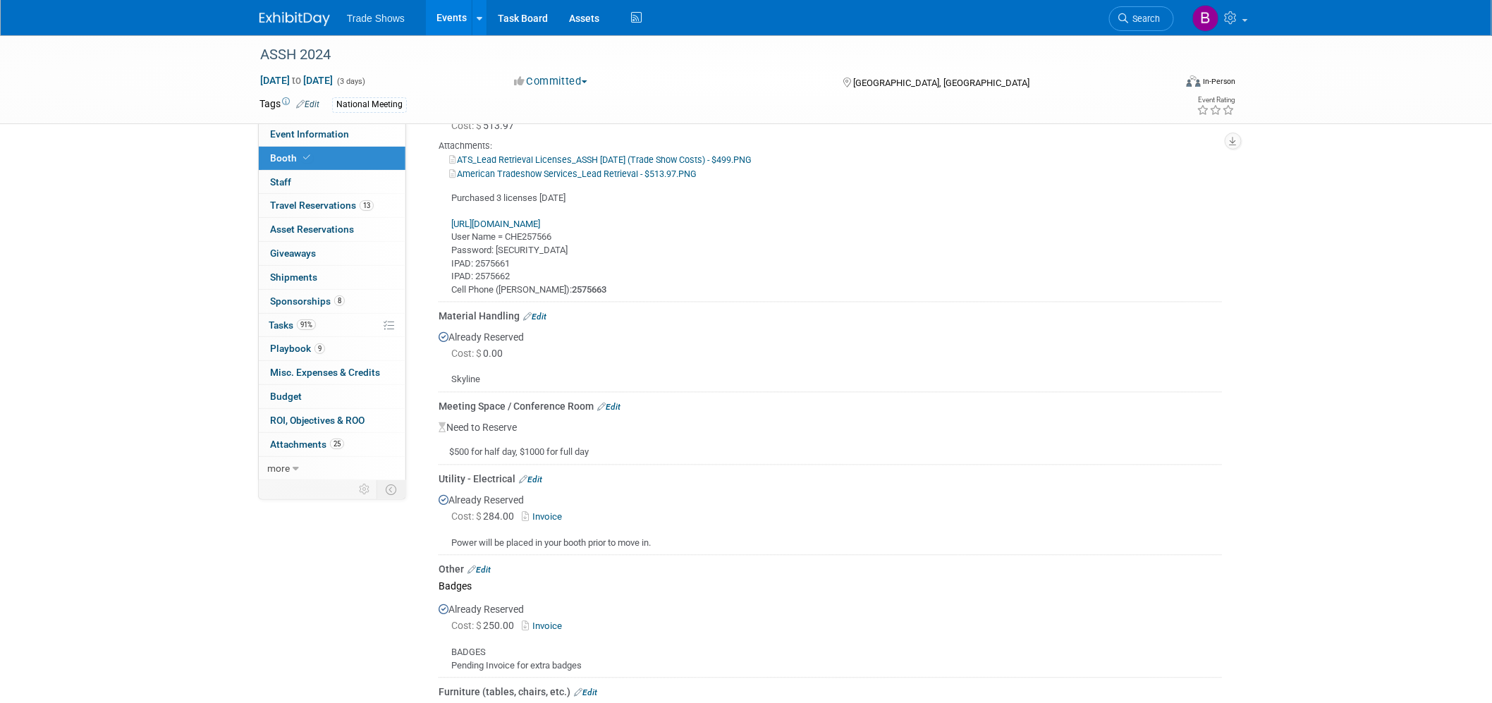
scroll to position [1018, 0]
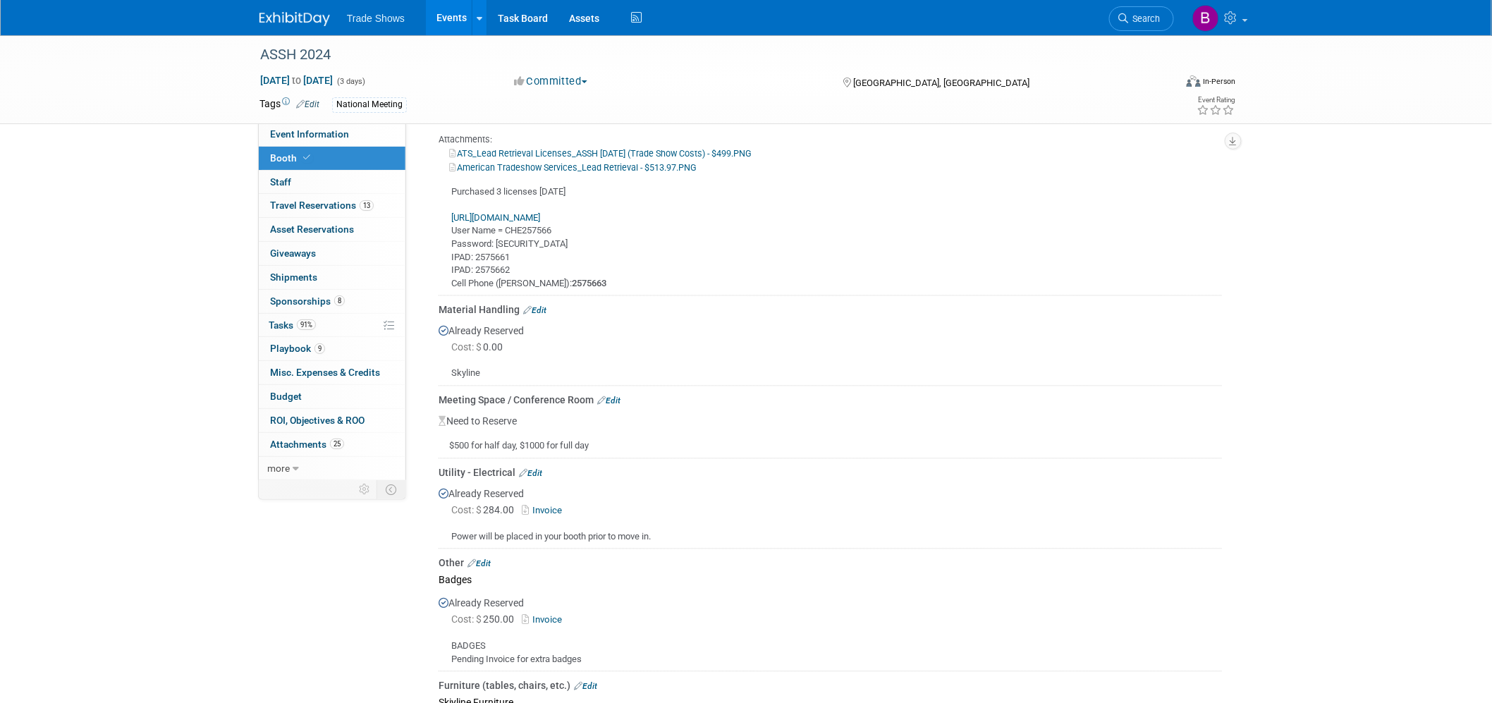
click at [550, 505] on link "Invoice" at bounding box center [545, 510] width 46 height 11
